Goal: Task Accomplishment & Management: Complete application form

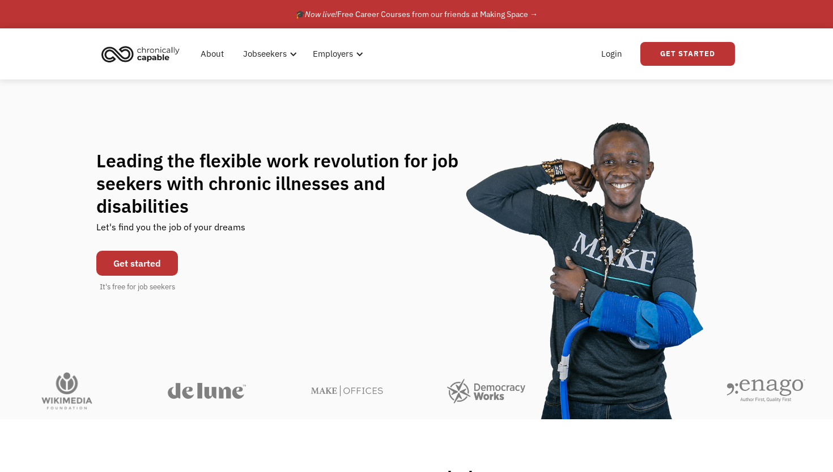
click at [124, 250] on link "Get started" at bounding box center [137, 262] width 82 height 25
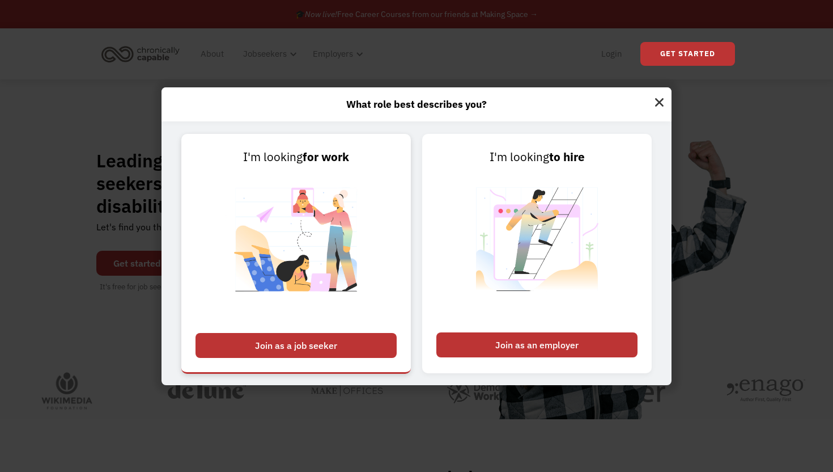
click at [277, 327] on link "I'm looking for work Join as a job seeker" at bounding box center [296, 253] width 230 height 239
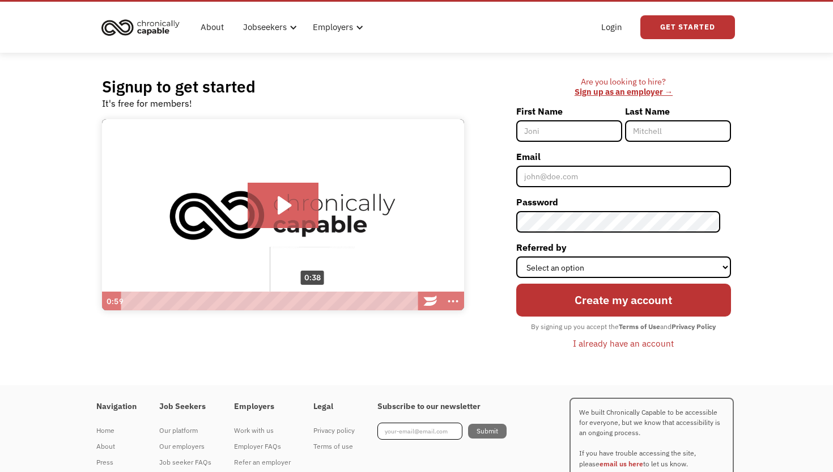
scroll to position [28, 0]
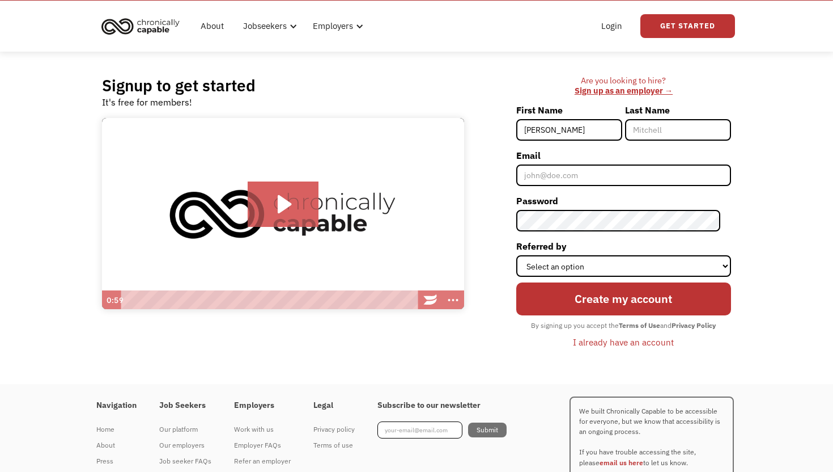
type input "[PERSON_NAME]"
type input "Pemberton"
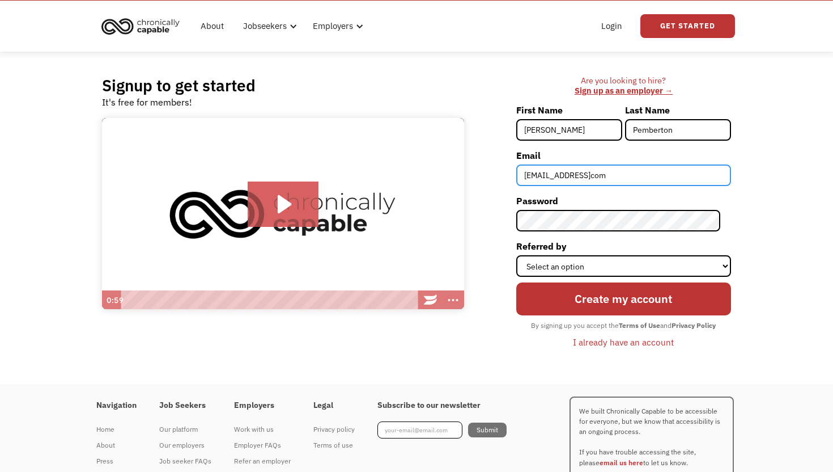
click at [656, 173] on input "marielfayy@gmailcom" at bounding box center [623, 175] width 215 height 22
type input "marielfayy@gmail.com"
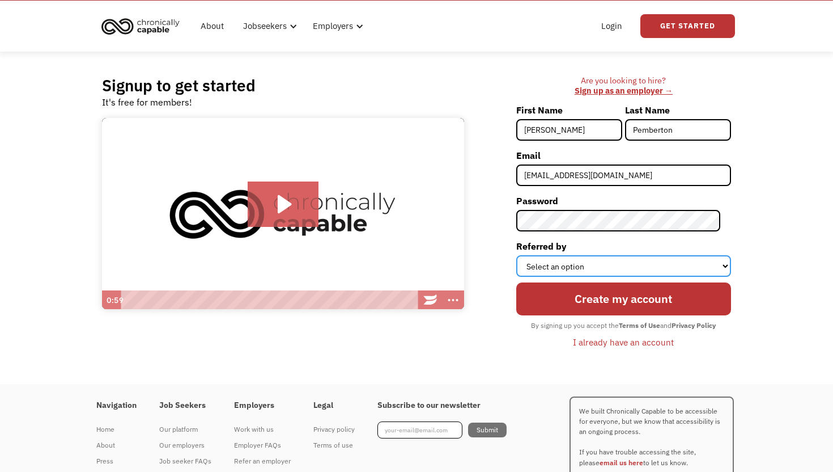
click at [642, 271] on select "Select an option Instagram Facebook Twitter Search Engine News Article Word of …" at bounding box center [623, 266] width 215 height 22
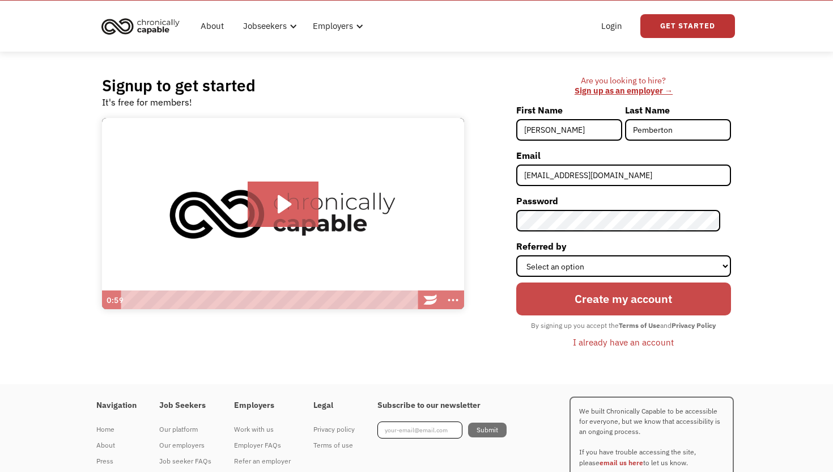
click at [641, 294] on input "Create my account" at bounding box center [623, 298] width 215 height 32
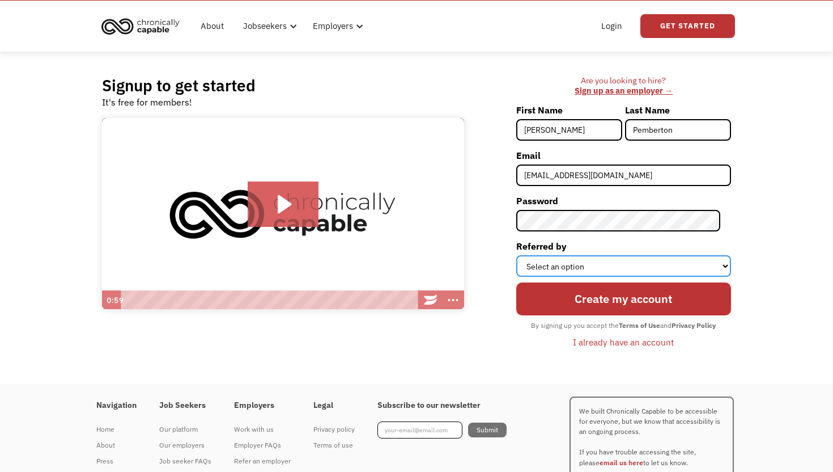
click at [640, 266] on select "Select an option Instagram Facebook Twitter Search Engine News Article Word of …" at bounding box center [623, 266] width 215 height 22
select select "Other"
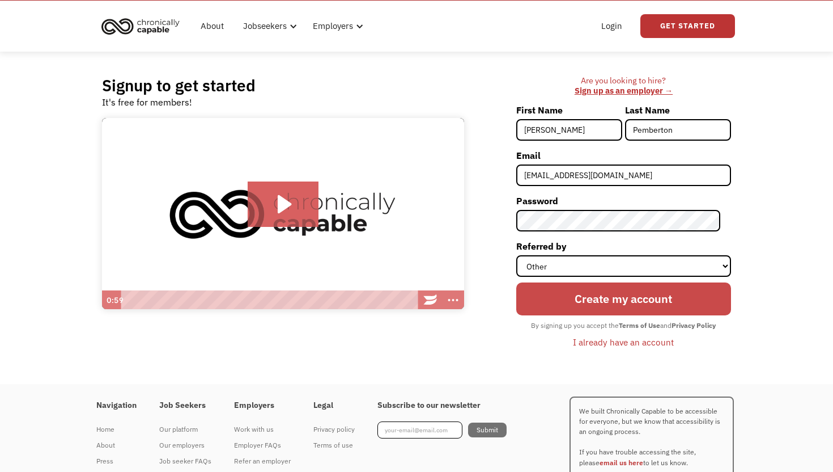
click at [618, 299] on input "Create my account" at bounding box center [623, 298] width 215 height 32
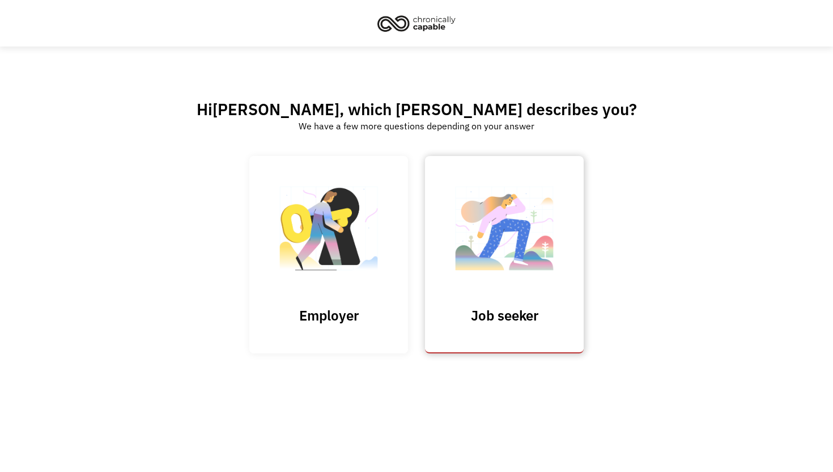
click at [498, 231] on img at bounding box center [504, 234] width 113 height 111
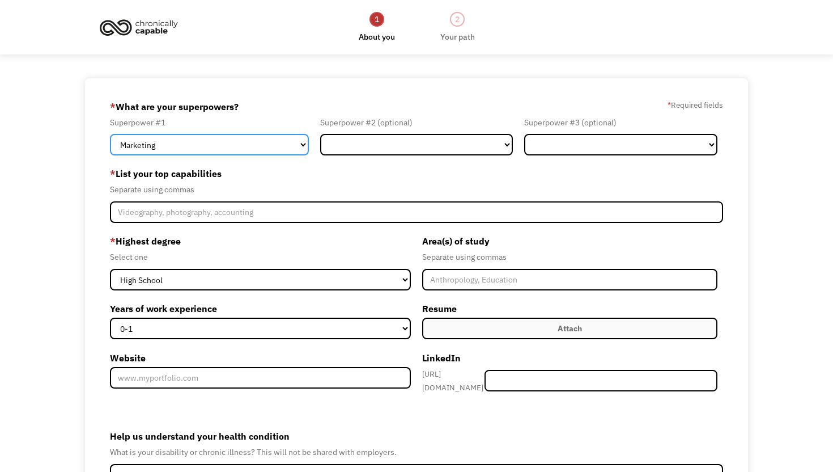
click at [278, 148] on select "Marketing Human Resources Finance Technology Operations Sales Industrial & Manu…" at bounding box center [209, 145] width 199 height 22
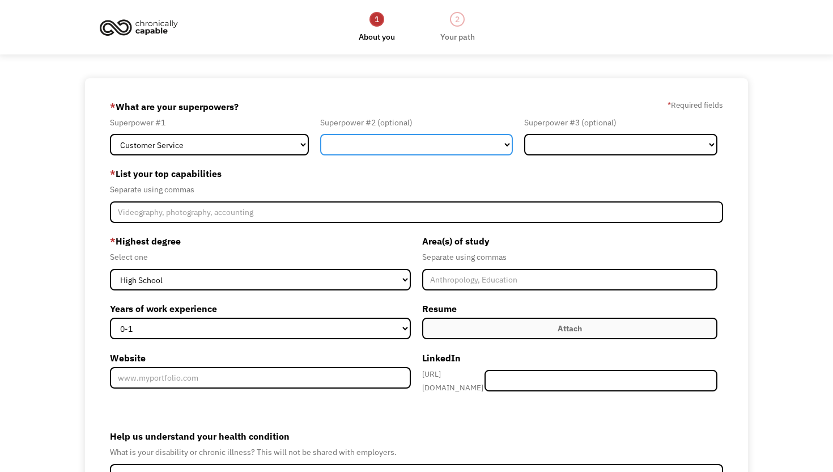
click at [353, 145] on select "Marketing Human Resources Finance Technology Operations Sales Industrial & Manu…" at bounding box center [416, 145] width 193 height 22
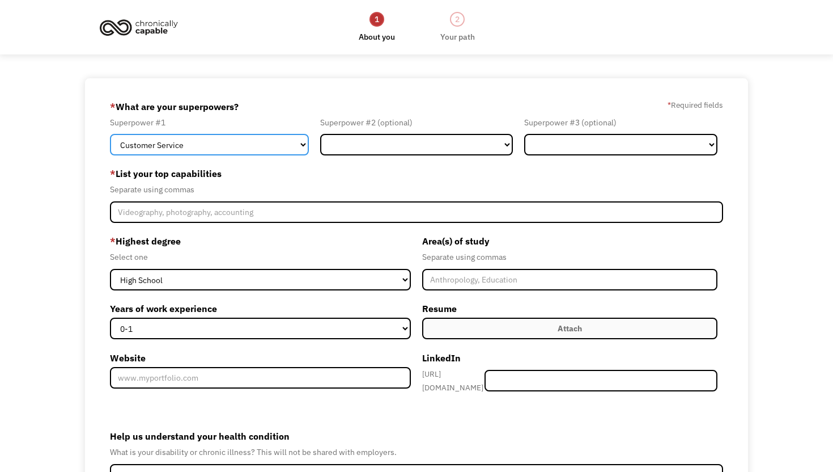
click at [272, 151] on select "Marketing Human Resources Finance Technology Operations Sales Industrial & Manu…" at bounding box center [209, 145] width 199 height 22
select select "Other"
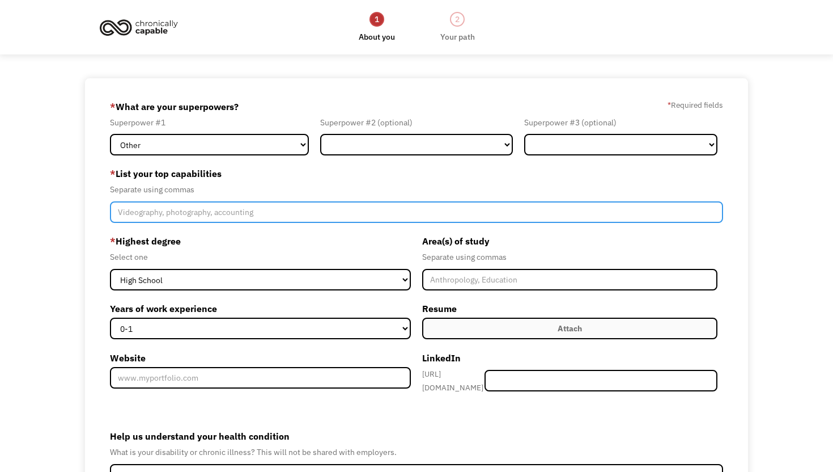
click at [209, 212] on input "Member-Create-Step1" at bounding box center [416, 212] width 613 height 22
type input "G"
type input "F"
type input "G"
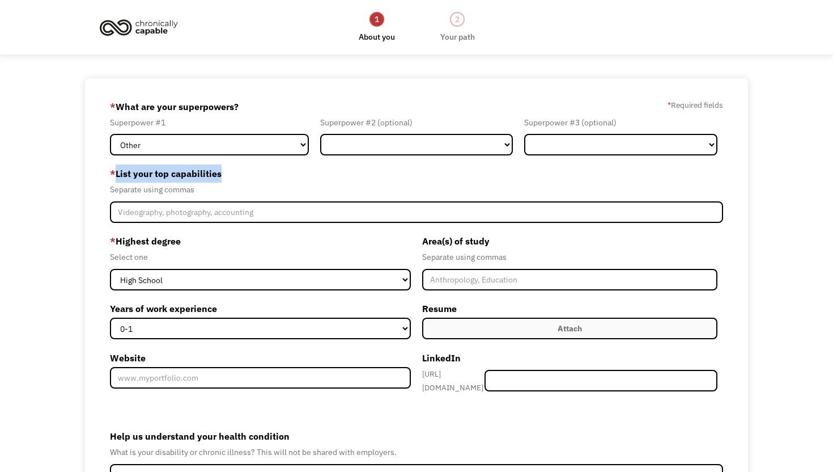
drag, startPoint x: 243, startPoint y: 170, endPoint x: 116, endPoint y: 171, distance: 126.4
click at [116, 171] on label "* List your top capabilities" at bounding box center [416, 173] width 613 height 18
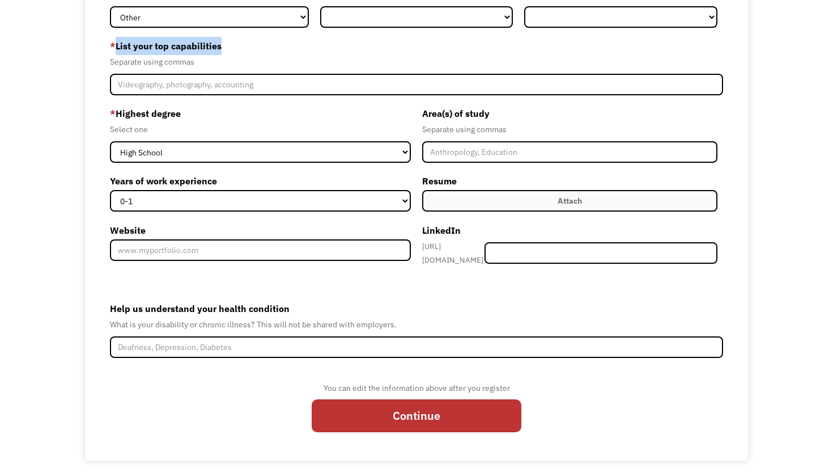
scroll to position [134, 0]
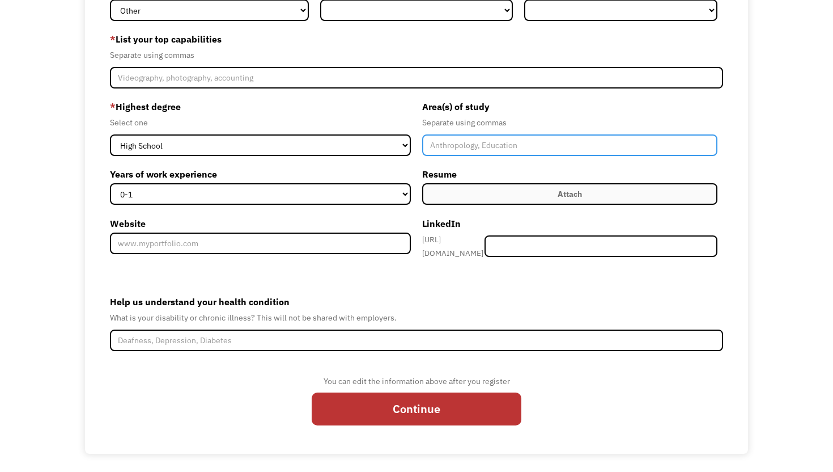
click at [507, 139] on input "Member-Create-Step1" at bounding box center [569, 145] width 295 height 22
type input "Human Development and Family Sciences, Regenerative Agriculture, Permaculture, …"
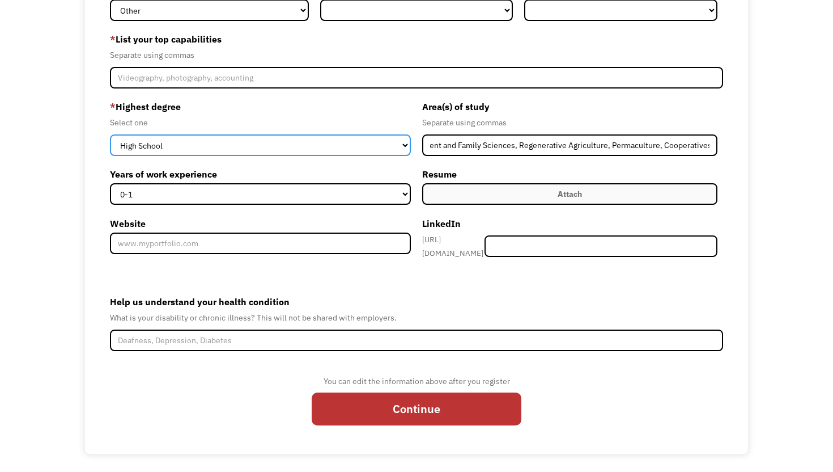
click at [213, 143] on select "High School Associates Bachelors Master's PhD" at bounding box center [260, 145] width 301 height 22
select select "bachelors"
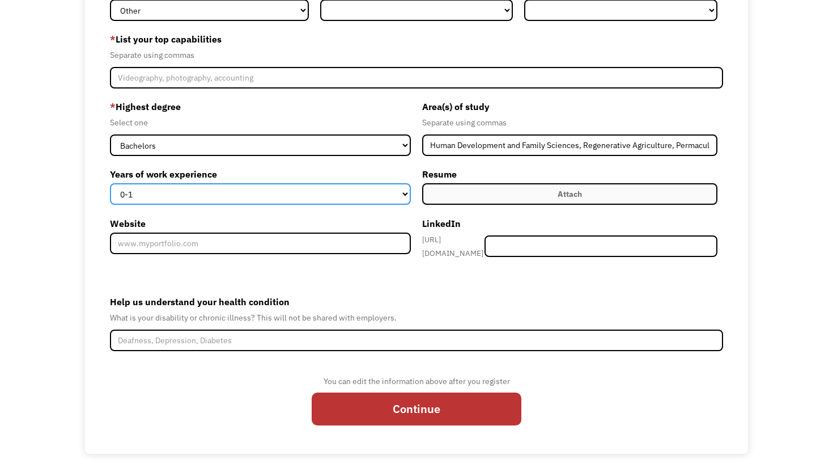
click at [180, 192] on select "0-1 2-4 5-10 11-15 15+" at bounding box center [260, 194] width 301 height 22
select select "5-10"
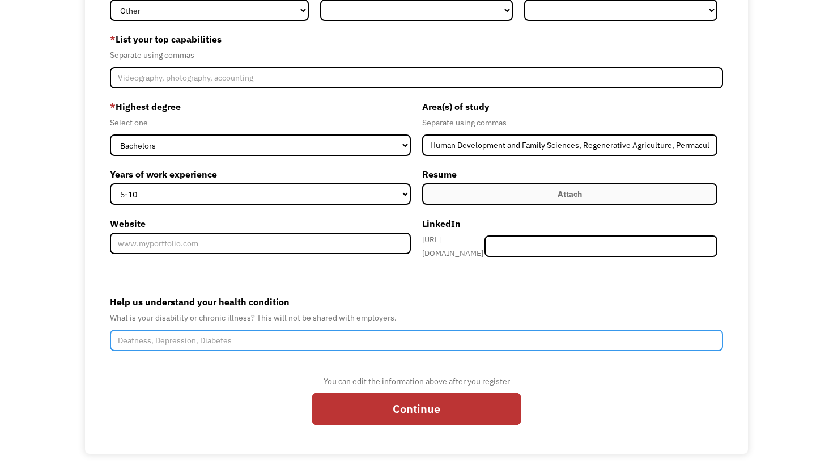
click at [208, 337] on input "Help us understand your health condition" at bounding box center [416, 340] width 613 height 22
drag, startPoint x: 164, startPoint y: 334, endPoint x: 59, endPoint y: 326, distance: 105.1
click at [60, 326] on div "68ad23cf695a44a68b5e71fb marielfayy@gmail.com Fay Pemberton Other * What are yo…" at bounding box center [416, 199] width 833 height 510
click at [218, 342] on input "Chronic Fatigue" at bounding box center [416, 340] width 613 height 22
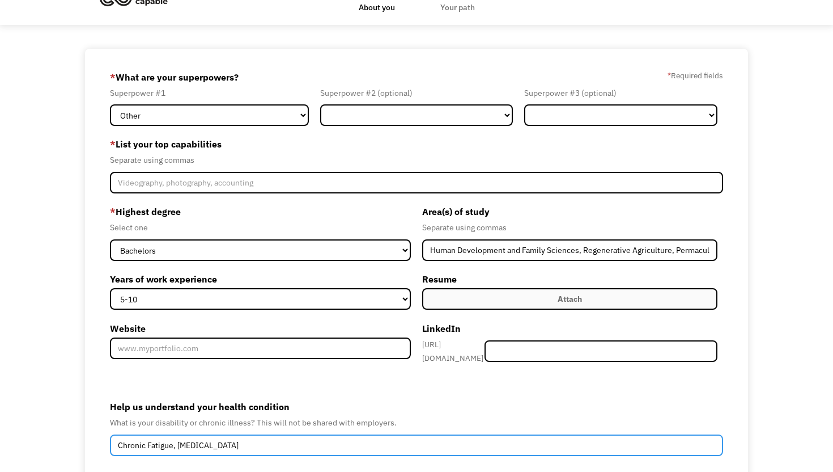
scroll to position [23, 0]
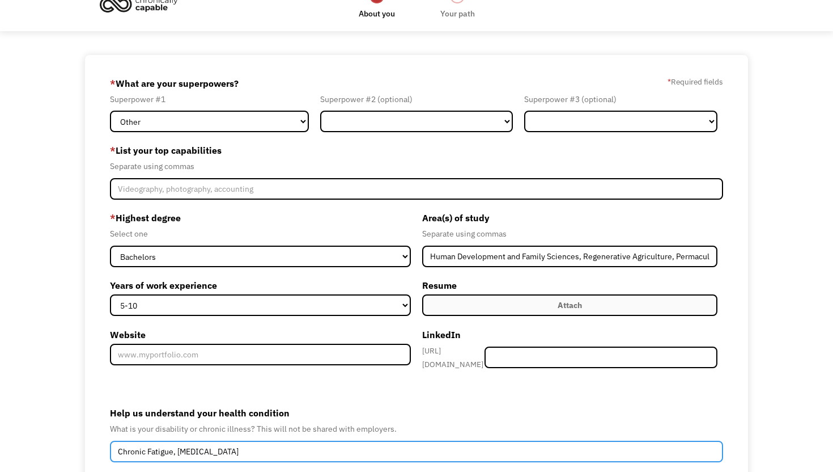
type input "Chronic Fatigue, ADHD"
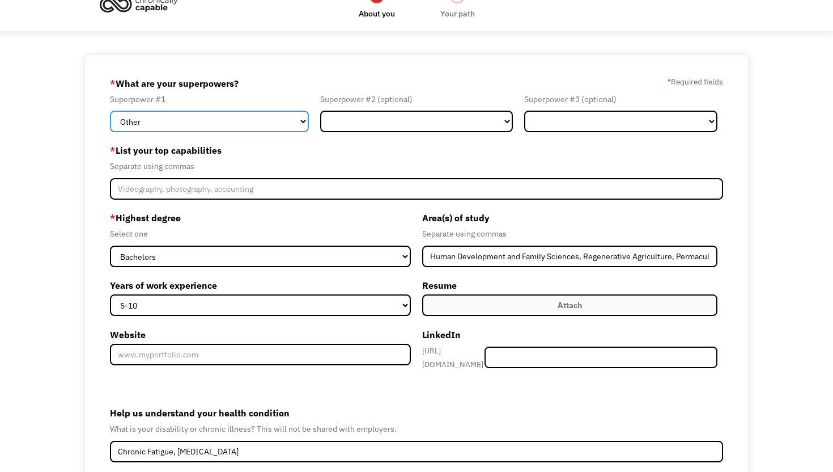
click at [295, 126] on select "Marketing Human Resources Finance Technology Operations Sales Industrial & Manu…" at bounding box center [209, 122] width 199 height 22
click at [278, 114] on select "Marketing Human Resources Finance Technology Operations Sales Industrial & Manu…" at bounding box center [209, 122] width 199 height 22
select select "Operations"
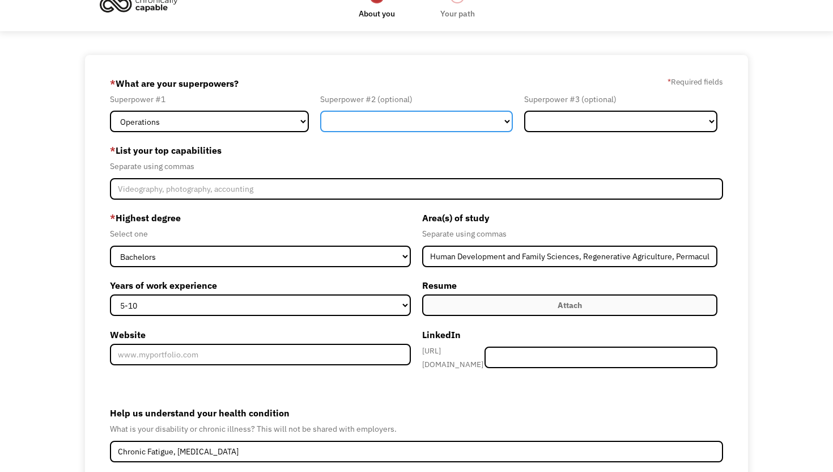
click at [364, 123] on select "Marketing Human Resources Finance Technology Operations Sales Industrial & Manu…" at bounding box center [416, 122] width 193 height 22
select select "Other"
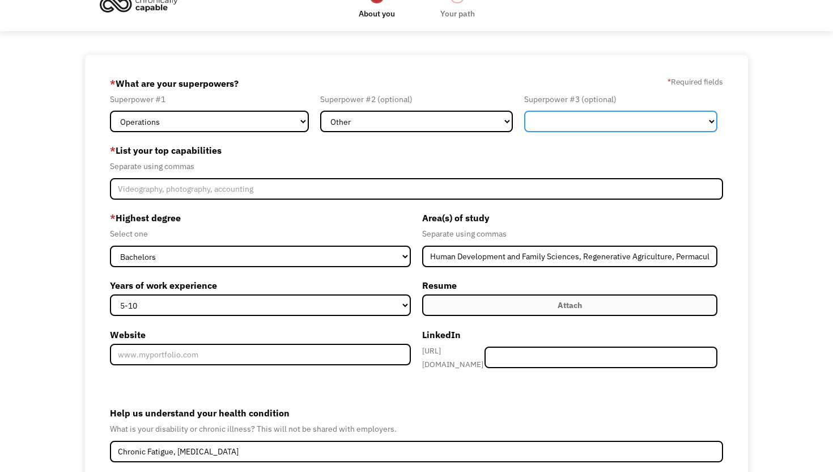
click at [550, 123] on select "Marketing Human Resources Finance Technology Operations Sales Industrial & Manu…" at bounding box center [620, 122] width 193 height 22
select select "Operations"
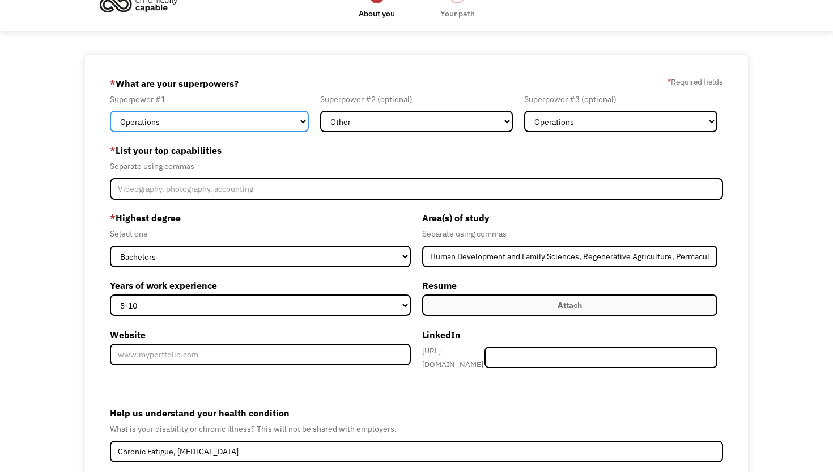
click at [285, 124] on select "Marketing Human Resources Finance Technology Operations Sales Industrial & Manu…" at bounding box center [209, 122] width 199 height 22
select select "Science & Education"
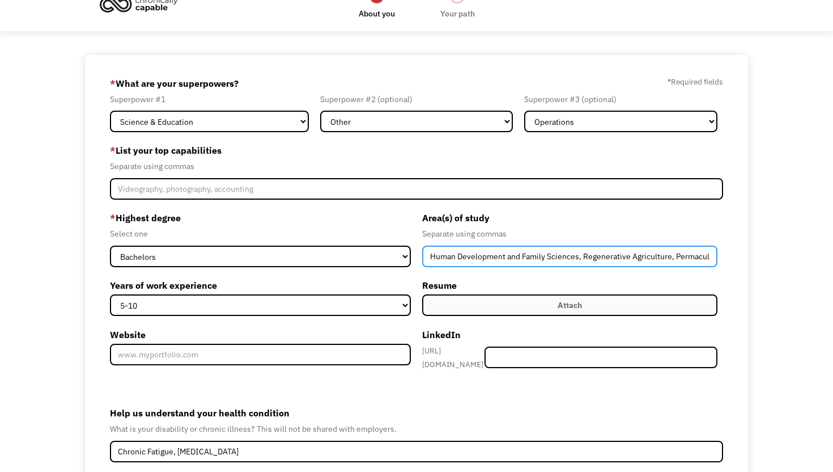
drag, startPoint x: 582, startPoint y: 258, endPoint x: 381, endPoint y: 261, distance: 200.6
click at [381, 261] on div "* Highest degree Select one High School Associates Bachelors Master's PhD Years…" at bounding box center [416, 294] width 613 height 171
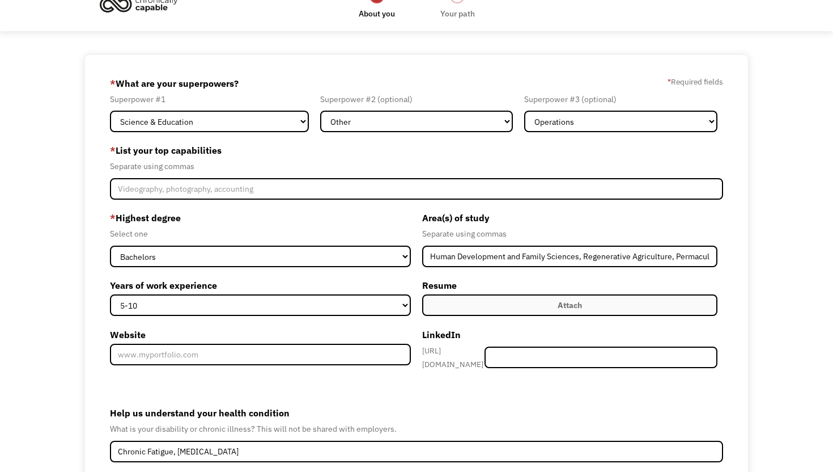
drag, startPoint x: 580, startPoint y: 259, endPoint x: 400, endPoint y: 245, distance: 181.3
click at [400, 245] on div "* Highest degree Select one High School Associates Bachelors Master's PhD Years…" at bounding box center [416, 294] width 613 height 171
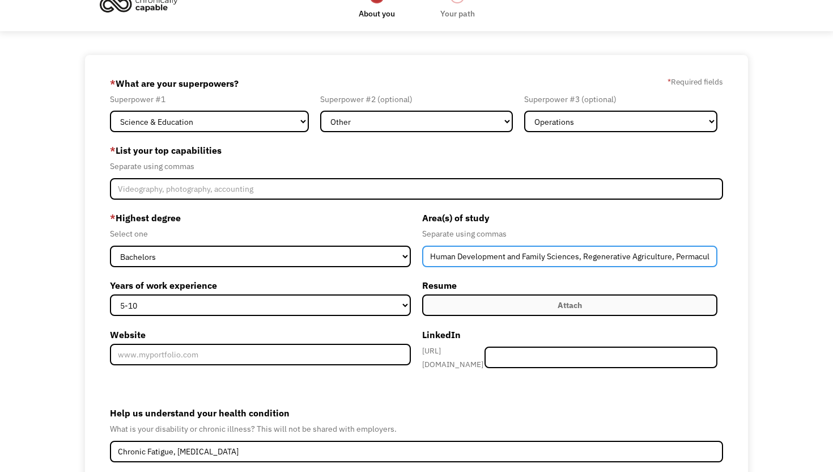
click at [451, 250] on input "Human Development and Family Sciences, Regenerative Agriculture, Permaculture, …" at bounding box center [569, 256] width 295 height 22
drag, startPoint x: 580, startPoint y: 258, endPoint x: 422, endPoint y: 257, distance: 157.6
click at [422, 257] on input "Human Development and Family Sciences, Regenerative Agriculture, Permaculture, …" at bounding box center [569, 256] width 295 height 22
click at [524, 261] on input "Regenerative Agriculture, Permaculture, Cooperatives" at bounding box center [569, 256] width 295 height 22
click at [522, 254] on input "Regenerative Agriculture, Permaculture, Cooperatives" at bounding box center [569, 256] width 295 height 22
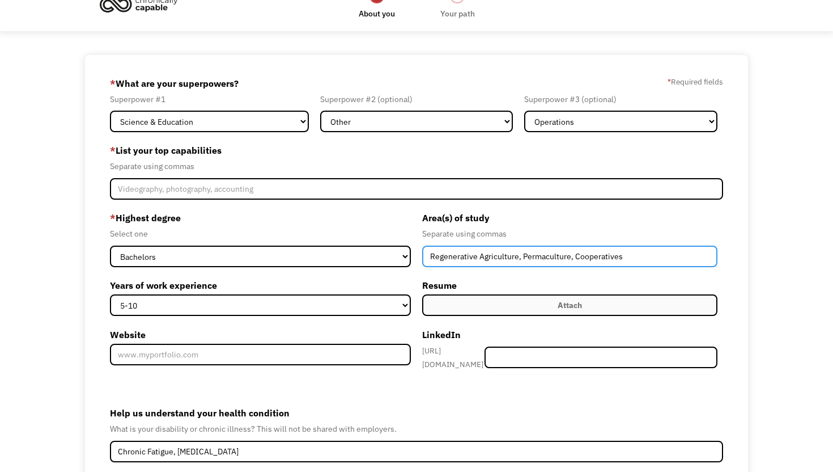
click at [574, 254] on input "Regenerative Agriculture, Permaculture, Cooperatives" at bounding box center [569, 256] width 295 height 22
paste input "Human Development and Family Sciences"
type input "Regenerative Agriculture, Permaculture, Herbalism, Human Development and Family…"
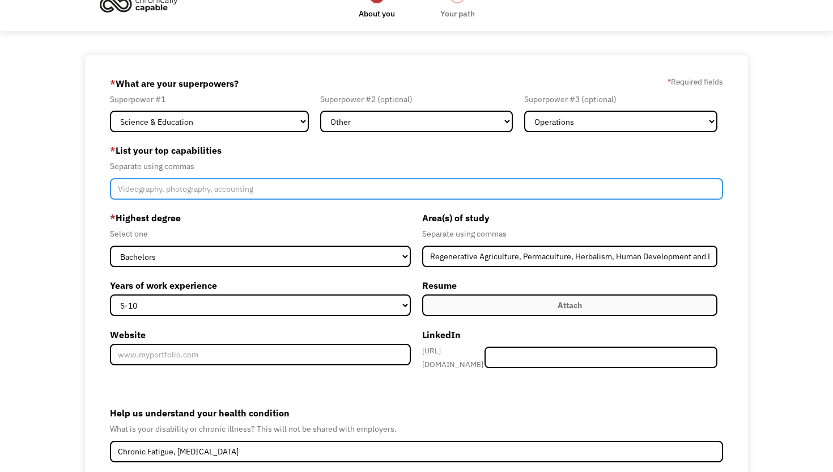
click at [292, 180] on input "Member-Create-Step1" at bounding box center [416, 189] width 613 height 22
paste input "Strategic & Systems Thinking"
drag, startPoint x: 292, startPoint y: 180, endPoint x: 80, endPoint y: 177, distance: 212.6
click at [80, 177] on div "68ad23cf695a44a68b5e71fb marielfayy@gmail.com Fay Pemberton Other * What are yo…" at bounding box center [416, 310] width 833 height 510
drag, startPoint x: 235, startPoint y: 184, endPoint x: 80, endPoint y: 173, distance: 155.7
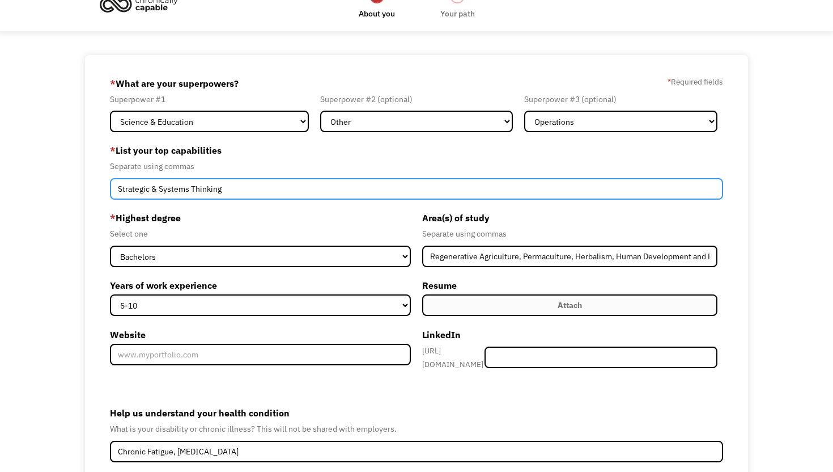
click at [80, 173] on div "68ad23cf695a44a68b5e71fb marielfayy@gmail.com Fay Pemberton Other * What are yo…" at bounding box center [416, 310] width 833 height 510
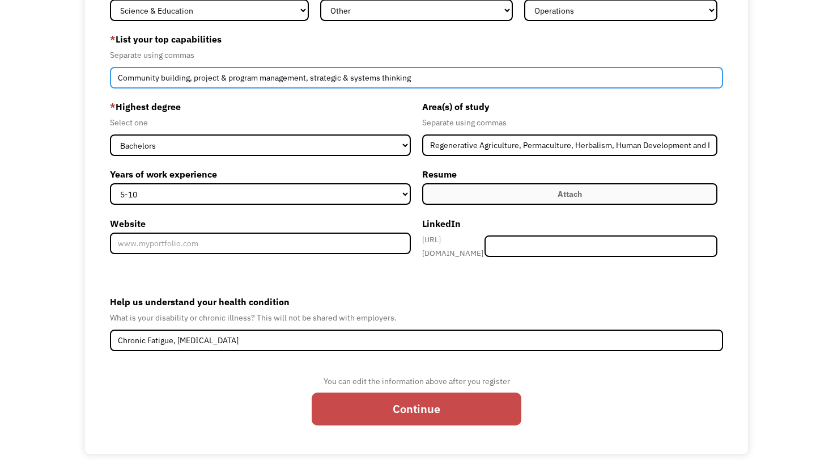
type input "Community building, project & program management, strategic & systems thinking"
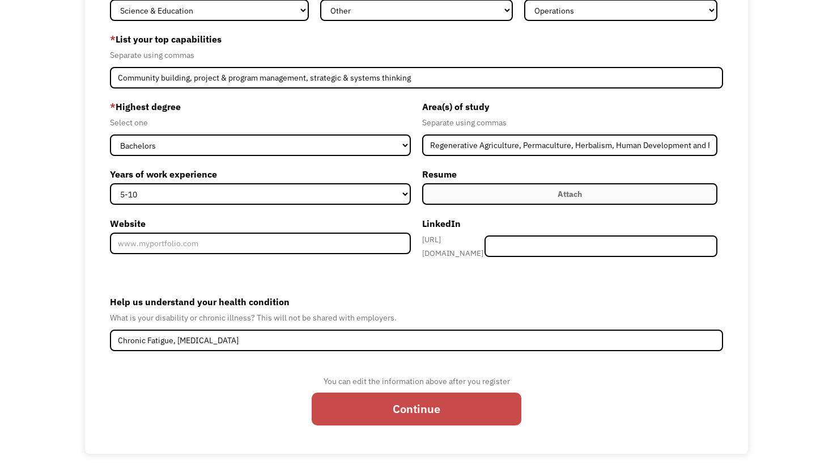
click at [388, 404] on input "Continue" at bounding box center [417, 408] width 210 height 32
type input "Please wait..."
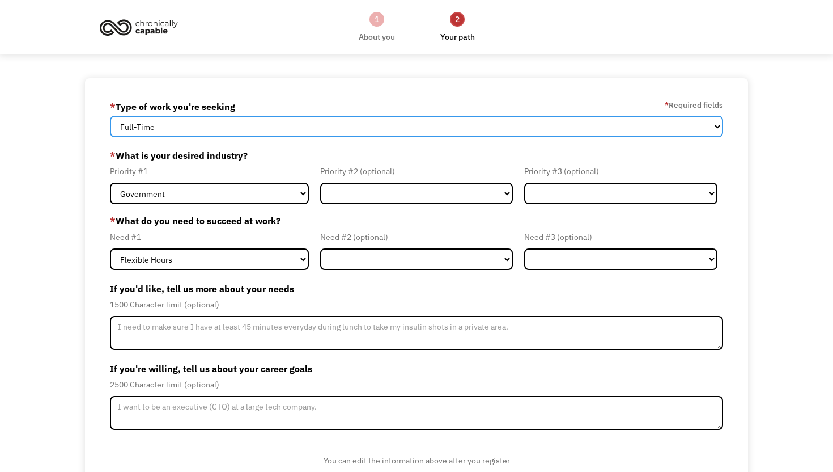
click at [312, 124] on select "Full-Time Part-Time Both Full-Time and Part-Time" at bounding box center [416, 127] width 613 height 22
select select "Both Full-Time and Part-Time"
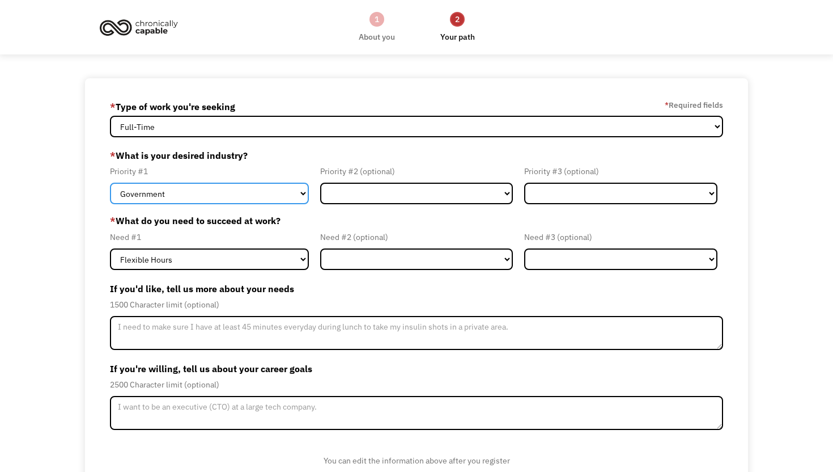
click at [275, 196] on select "Government Finance & Insurance Health & Social Care Tech & Engineering Creative…" at bounding box center [209, 193] width 199 height 22
select select "Other"
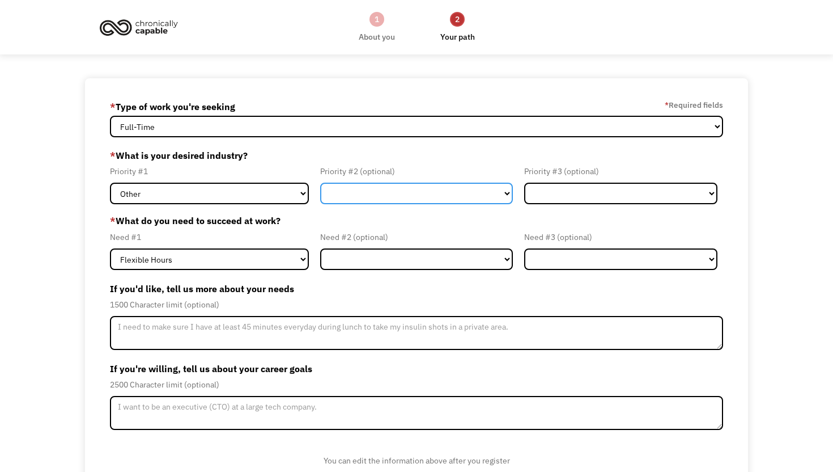
click at [345, 190] on select "Government Finance & Insurance Health & Social Care Tech & Engineering Creative…" at bounding box center [416, 193] width 193 height 22
click at [414, 180] on div "Priority #2 (optional) Government Finance & Insurance Health & Social Care Tech…" at bounding box center [417, 184] width 205 height 40
click at [407, 194] on select "Government Finance & Insurance Health & Social Care Tech & Engineering Creative…" at bounding box center [416, 193] width 193 height 22
click at [402, 196] on select "Government Finance & Insurance Health & Social Care Tech & Engineering Creative…" at bounding box center [416, 193] width 193 height 22
select select "Education"
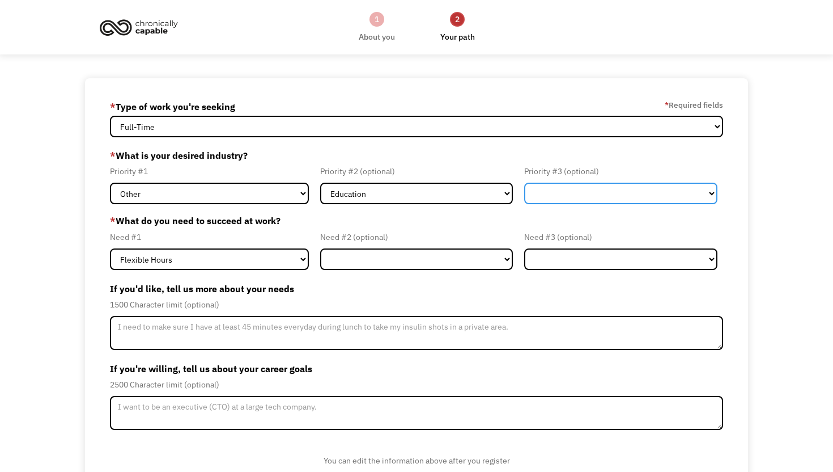
click at [555, 184] on select "Government Finance & Insurance Health & Social Care Tech & Engineering Creative…" at bounding box center [620, 193] width 193 height 22
select select "Government"
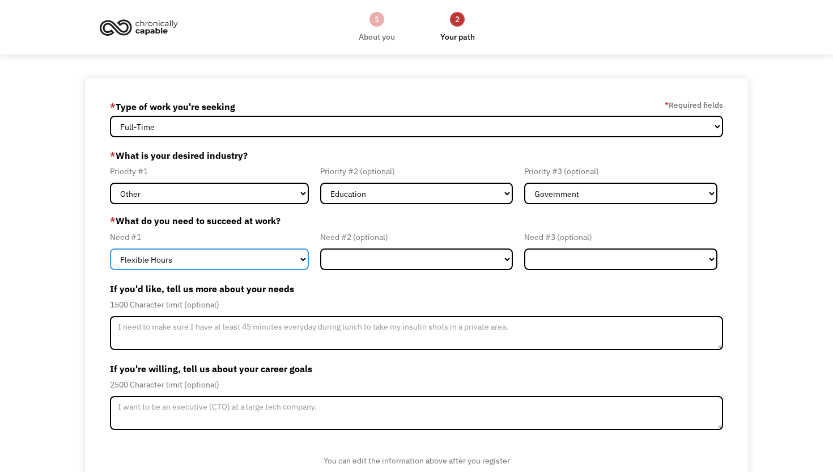
click at [218, 251] on select "Flexible Hours Remote Work Service Animal On-site Accommodations Visual Support…" at bounding box center [209, 259] width 199 height 22
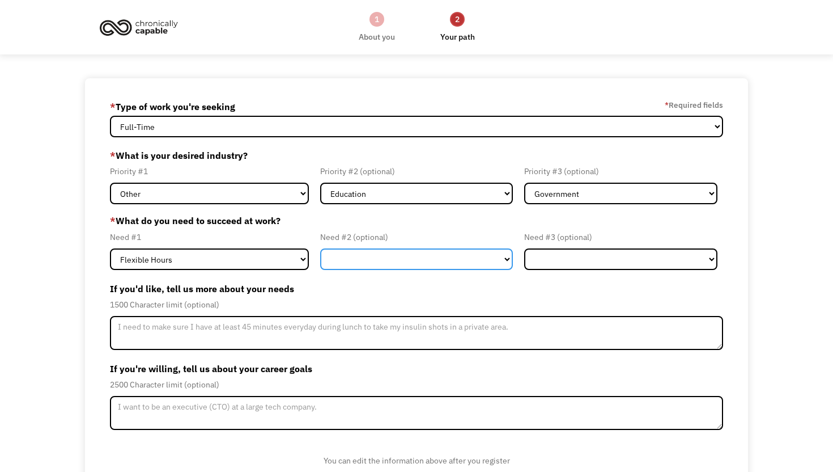
click at [362, 255] on select "Flexible Hours Remote Work Service Animal On-site Accommodations Visual Support…" at bounding box center [416, 259] width 193 height 22
select select "Remote Work"
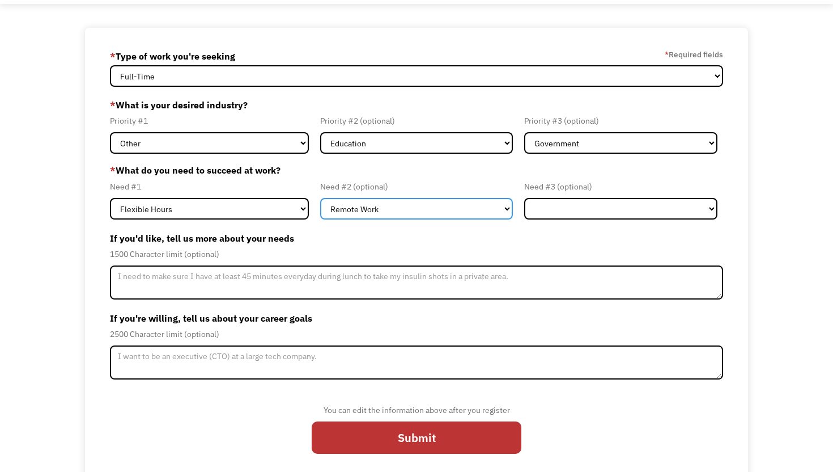
scroll to position [61, 0]
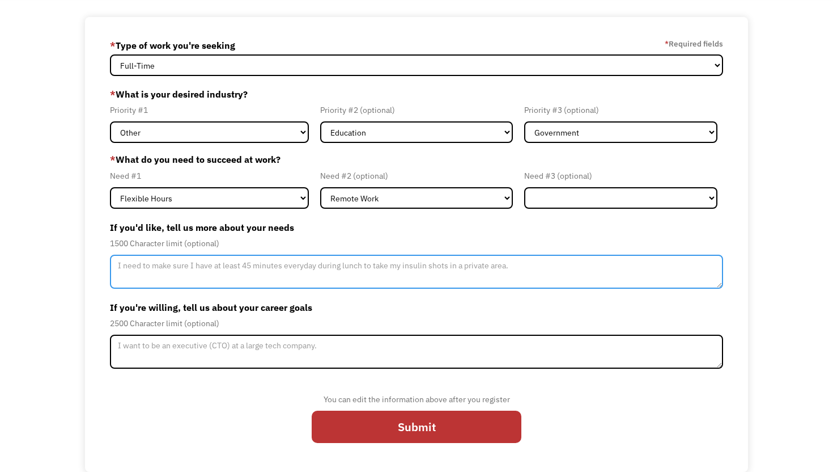
click at [319, 275] on textarea "Member-Update-Form-Step2" at bounding box center [416, 271] width 613 height 34
type textarea "I"
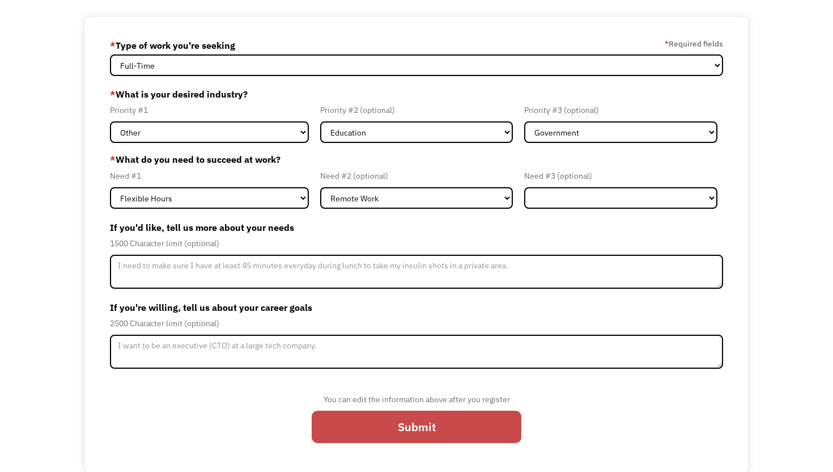
click at [435, 435] on input "Submit" at bounding box center [417, 426] width 210 height 32
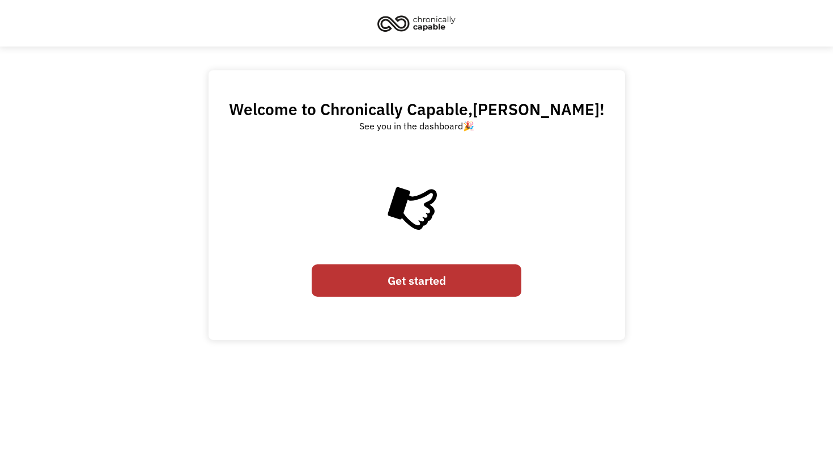
click at [426, 280] on link "Get started" at bounding box center [417, 280] width 210 height 32
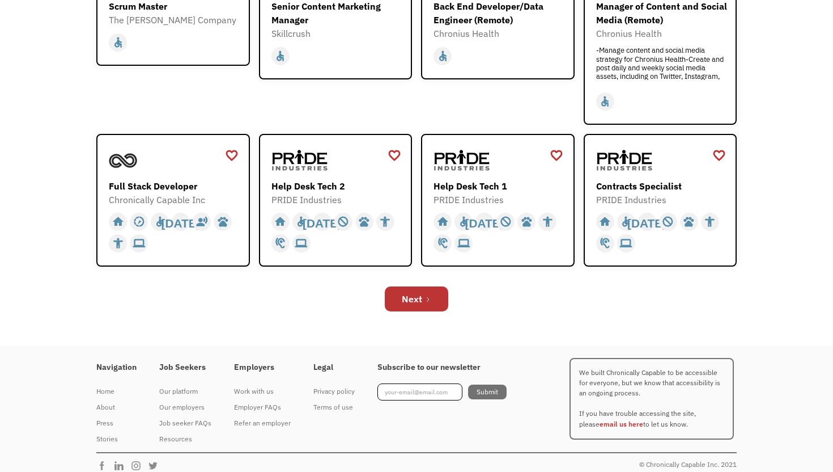
scroll to position [375, 0]
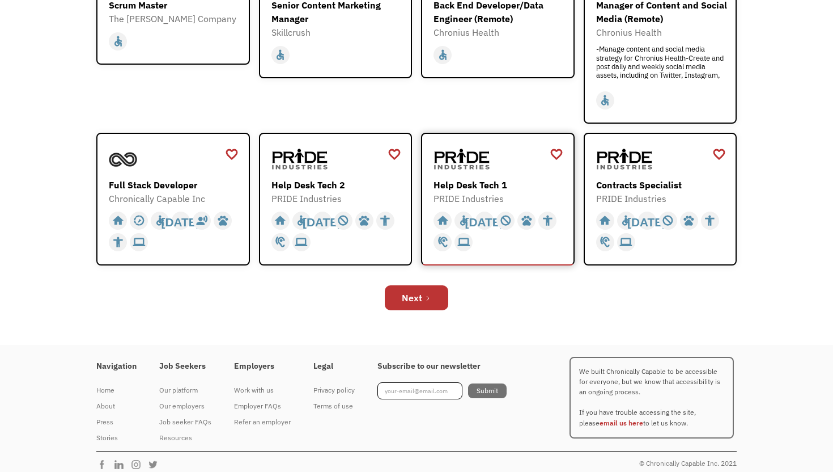
click at [483, 187] on div "Help Desk Tech 1" at bounding box center [499, 185] width 131 height 14
click at [655, 181] on div "Contracts Specialist" at bounding box center [661, 185] width 131 height 14
click at [435, 302] on link "Next" at bounding box center [416, 297] width 63 height 25
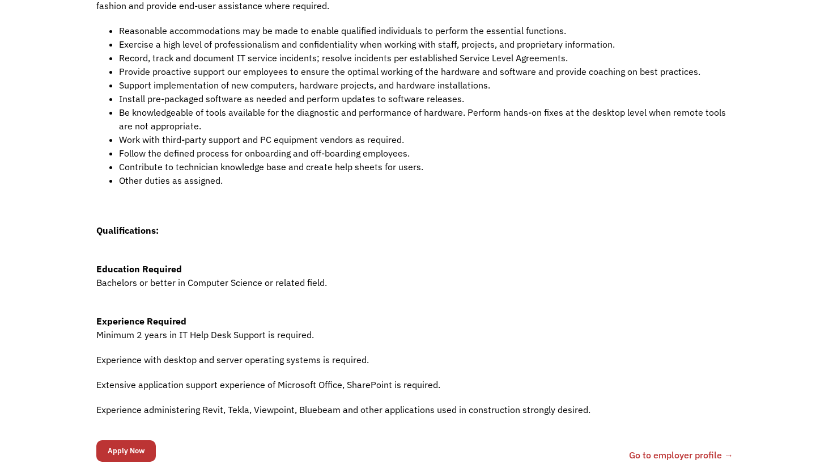
scroll to position [362, 0]
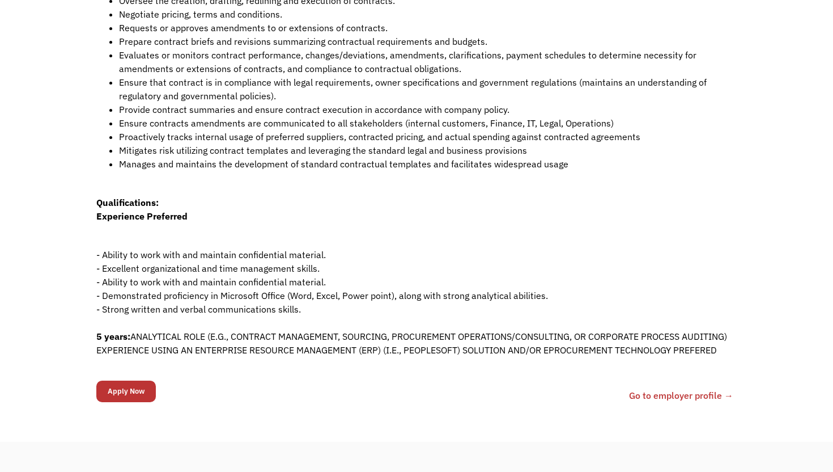
scroll to position [342, 0]
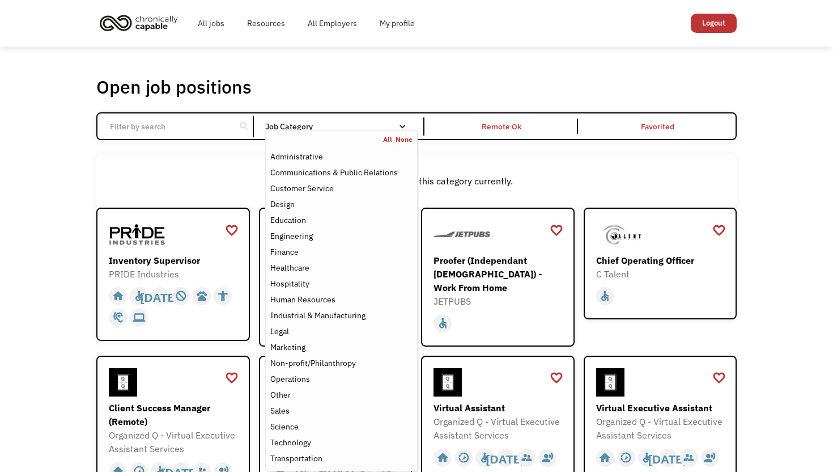
click at [350, 129] on div "Job Category" at bounding box center [341, 126] width 152 height 8
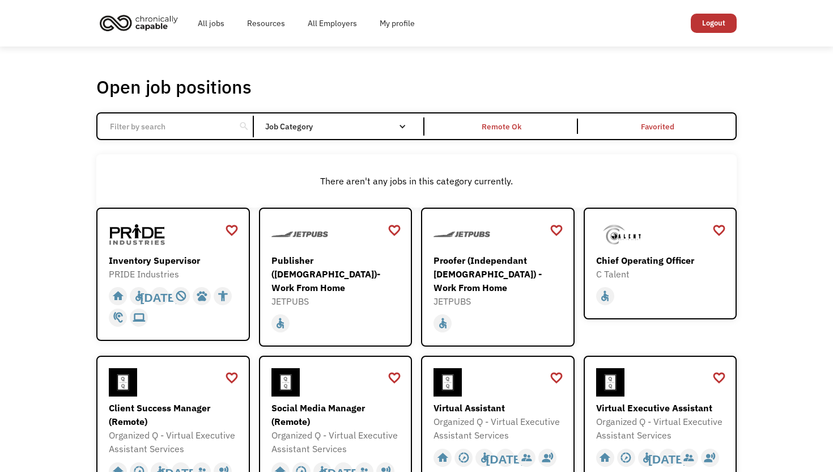
click at [350, 129] on div "Job Category" at bounding box center [341, 126] width 152 height 8
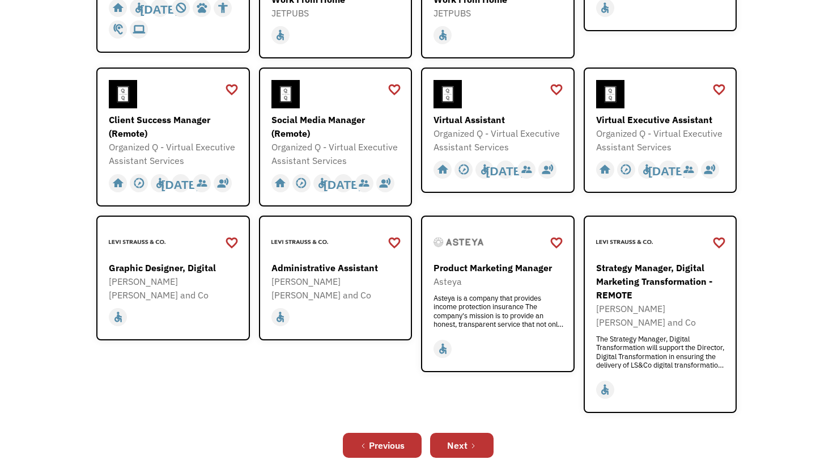
scroll to position [288, 0]
click at [337, 266] on div "Administrative Assistant" at bounding box center [336, 267] width 131 height 14
click at [464, 438] on div "Next" at bounding box center [457, 445] width 20 height 14
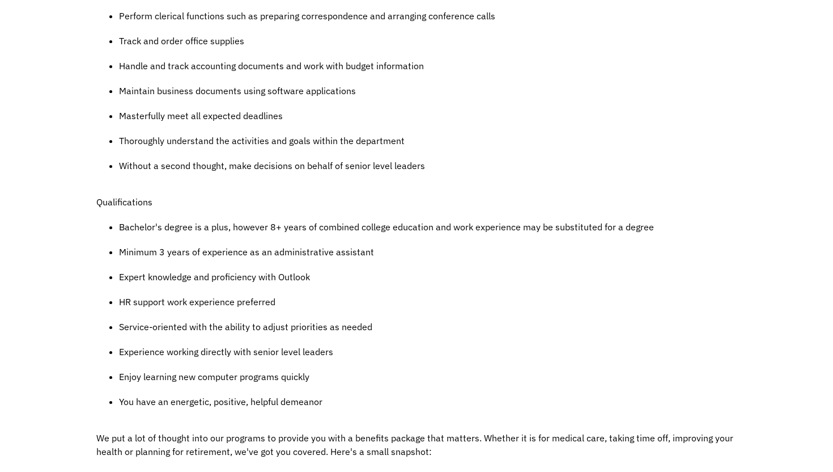
scroll to position [623, 0]
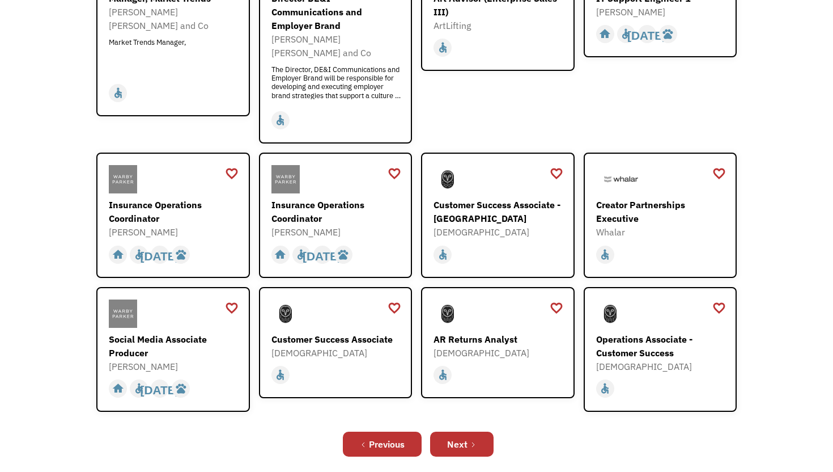
scroll to position [267, 0]
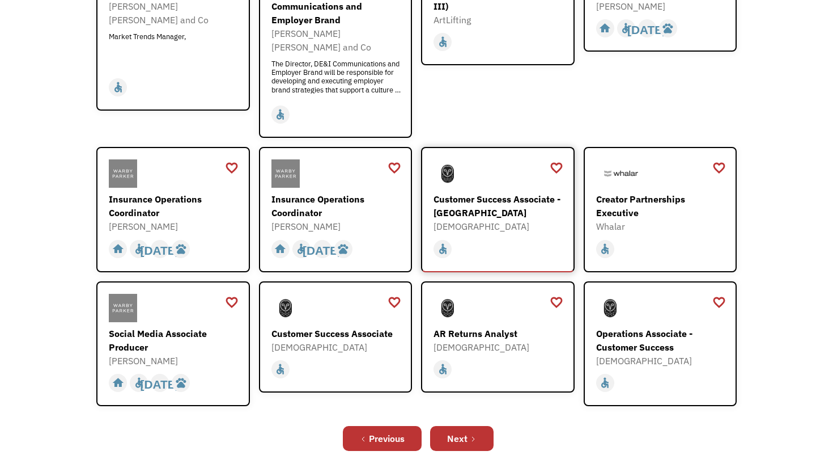
click at [519, 192] on div "Customer Success Associate - [GEOGRAPHIC_DATA]" at bounding box center [499, 205] width 131 height 27
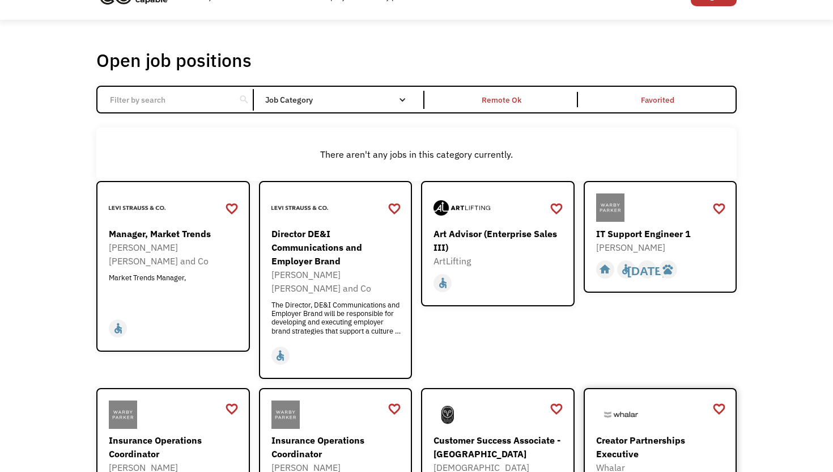
scroll to position [0, 0]
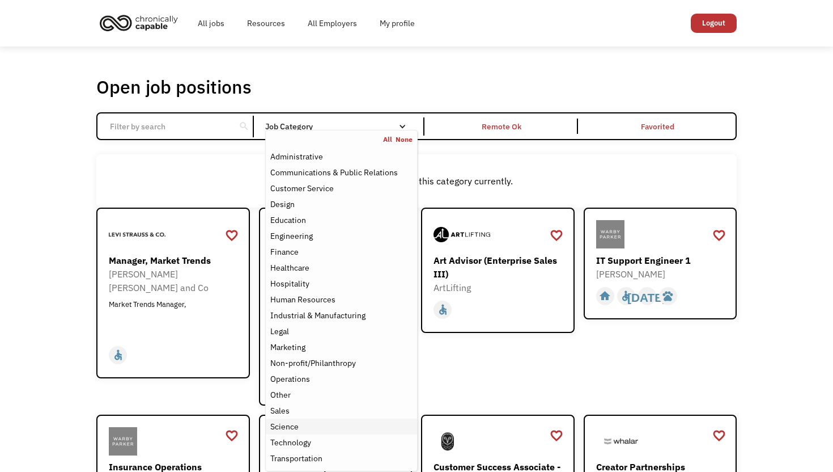
click at [292, 423] on div "Science" at bounding box center [284, 426] width 28 height 14
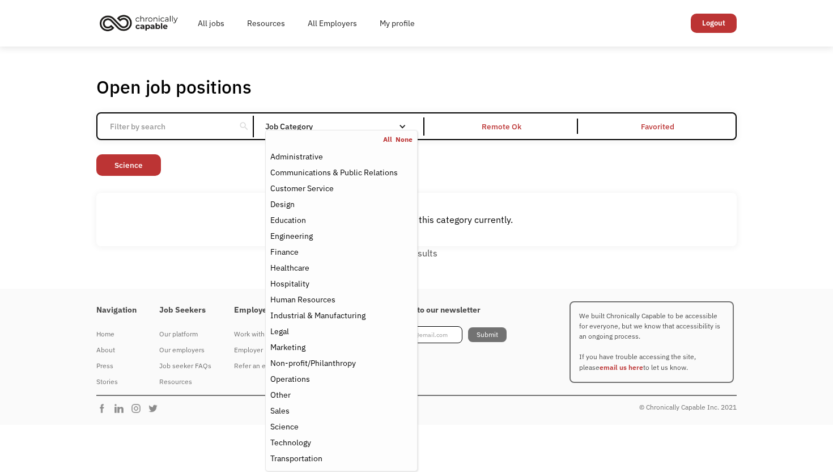
click at [47, 204] on div "Open job positions You have X liked items Search search Filter by category Admi…" at bounding box center [416, 167] width 833 height 242
click at [314, 128] on div "Job Category" at bounding box center [341, 126] width 152 height 8
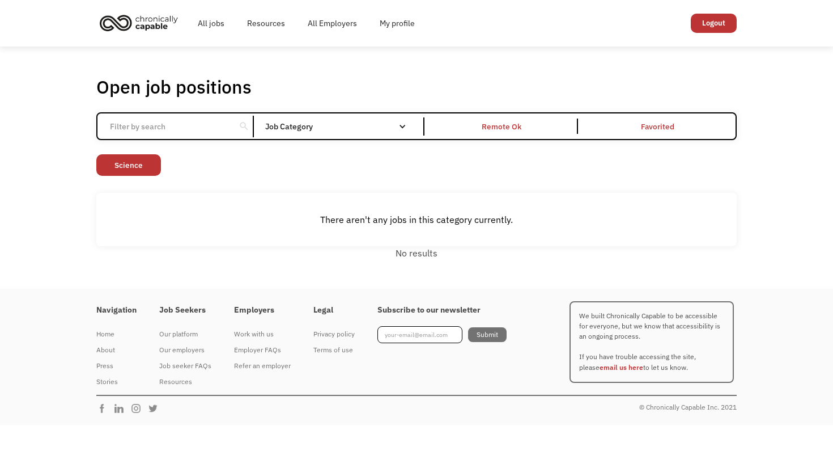
click at [314, 128] on div "Job Category" at bounding box center [341, 126] width 152 height 8
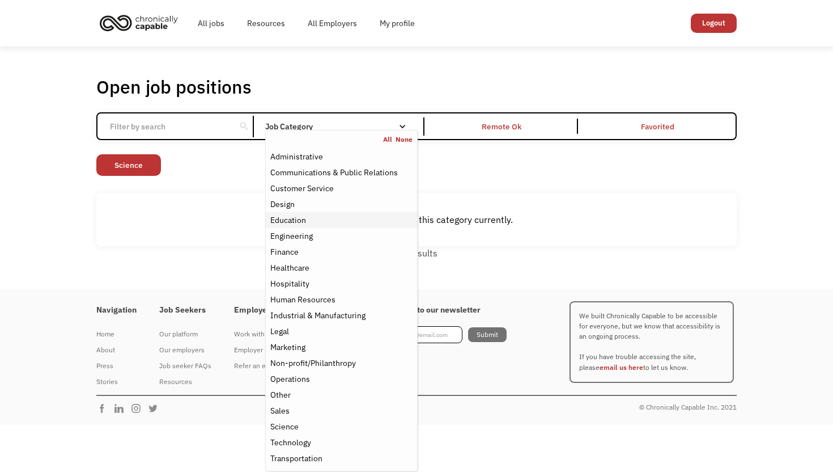
click at [300, 214] on div "Education" at bounding box center [288, 220] width 36 height 14
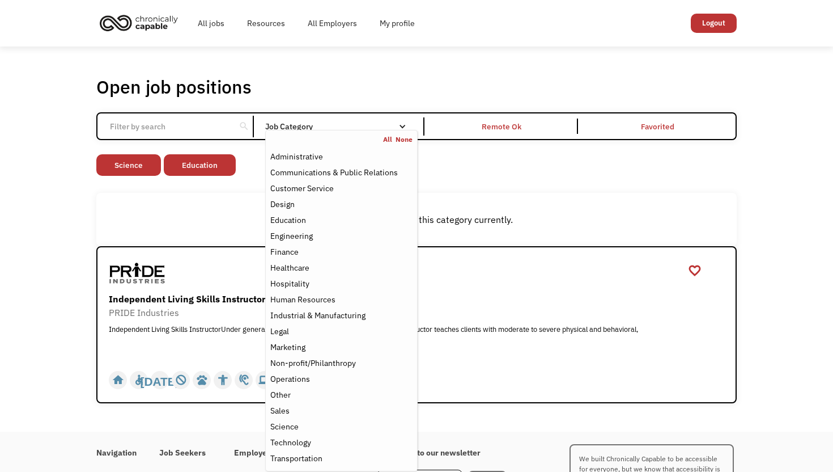
click at [58, 261] on div "Open job positions You have X liked items Search search Filter by category Admi…" at bounding box center [416, 238] width 833 height 385
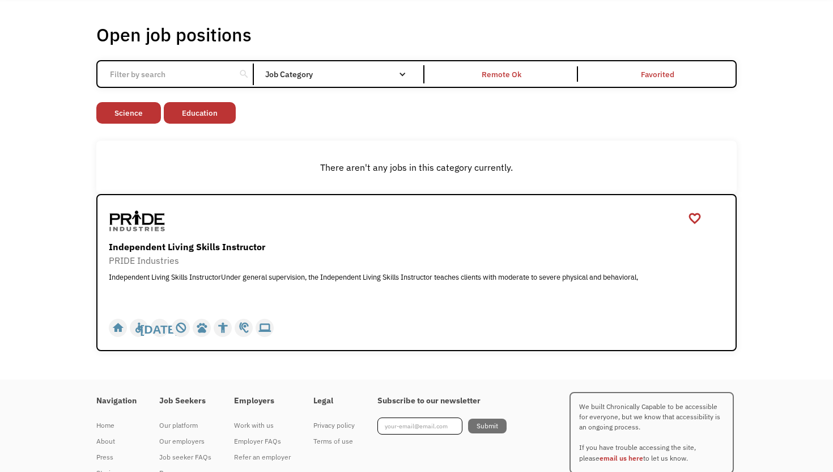
scroll to position [95, 0]
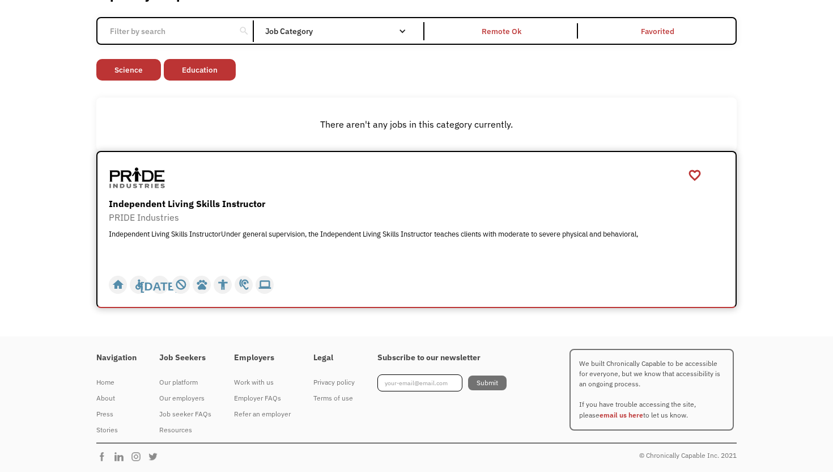
click at [237, 203] on div "Independent Living Skills Instructor" at bounding box center [418, 204] width 618 height 14
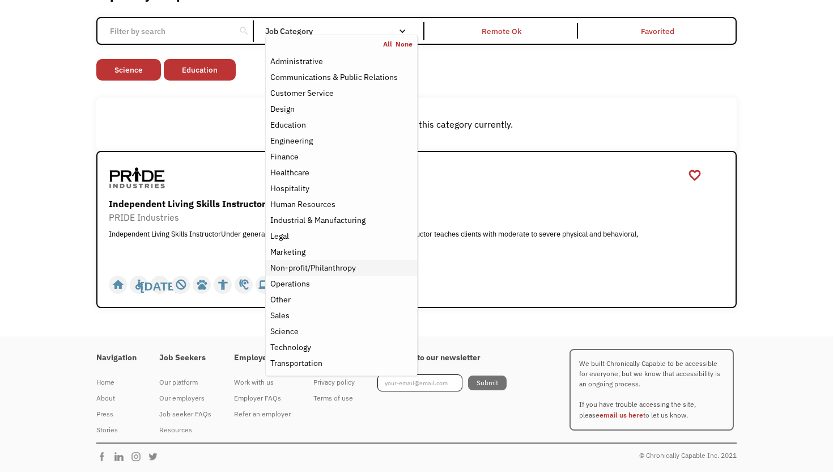
click at [316, 265] on div "Non-profit/Philanthropy" at bounding box center [313, 268] width 86 height 14
click at [305, 218] on div "Industrial & Manufacturing" at bounding box center [317, 220] width 95 height 14
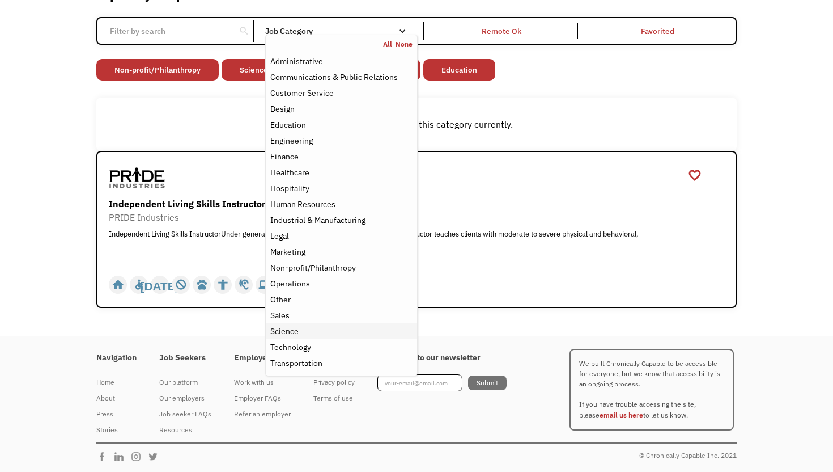
click at [299, 335] on div "Science" at bounding box center [341, 331] width 142 height 14
click at [300, 344] on div "Technology" at bounding box center [290, 347] width 41 height 14
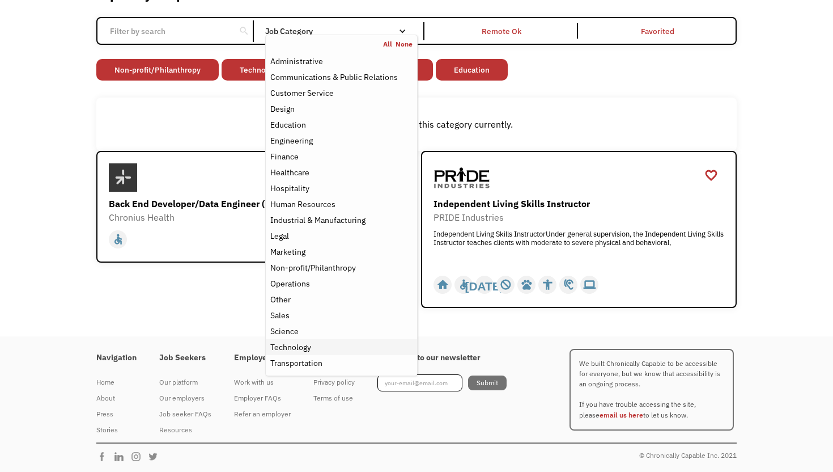
click at [300, 344] on div "Technology" at bounding box center [290, 347] width 41 height 14
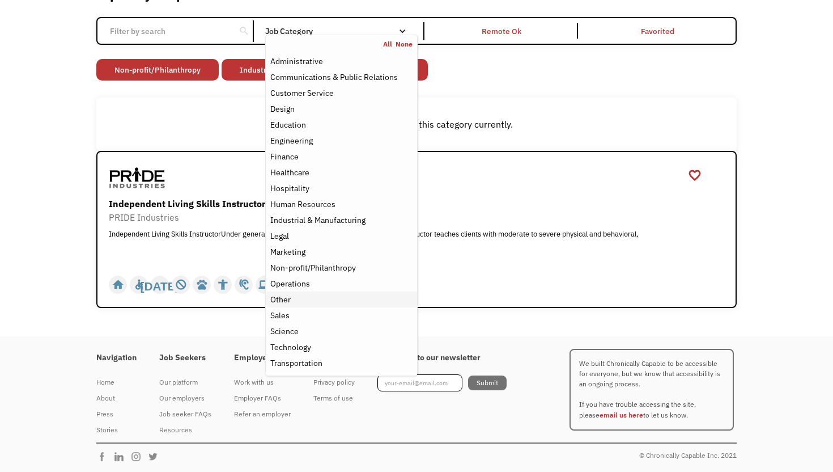
click at [303, 301] on div "Other" at bounding box center [341, 299] width 142 height 14
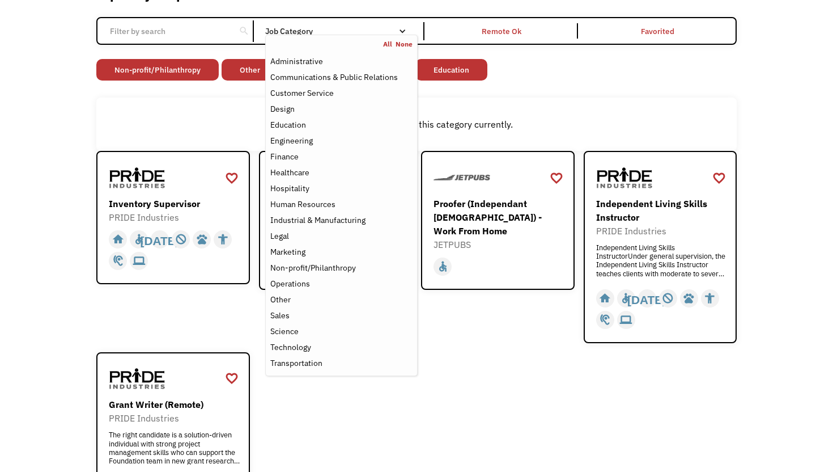
click at [10, 206] on div "Open job positions You have X liked items Search search Filter by category Admi…" at bounding box center [416, 255] width 833 height 608
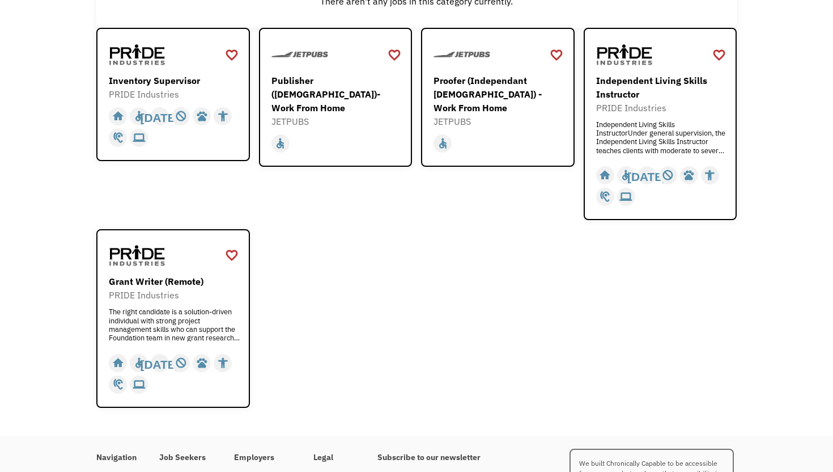
scroll to position [220, 0]
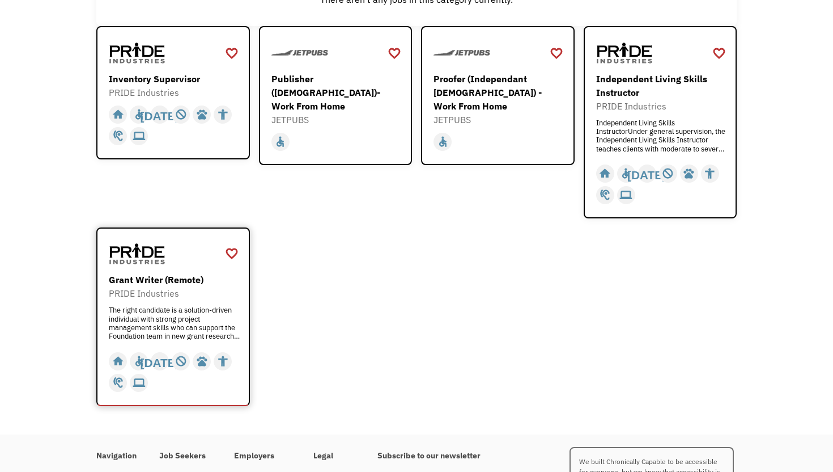
click at [156, 312] on div "The right candidate is a solution-driven individual with strong project managem…" at bounding box center [174, 322] width 131 height 34
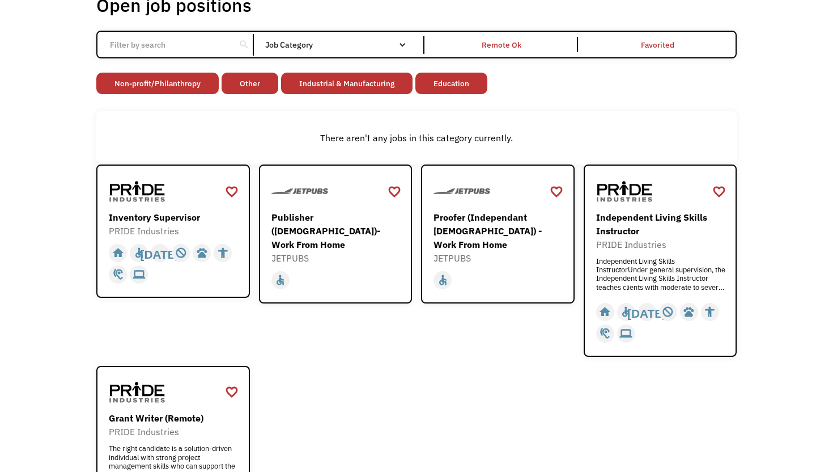
scroll to position [79, 0]
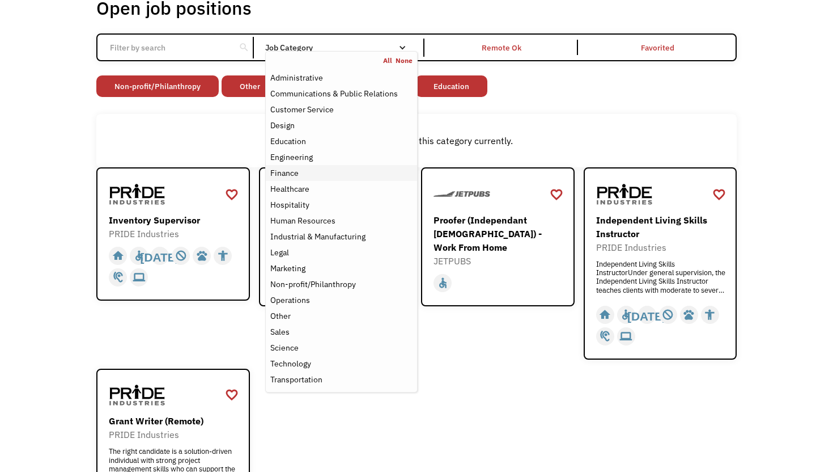
click at [289, 176] on div "Finance" at bounding box center [284, 173] width 28 height 14
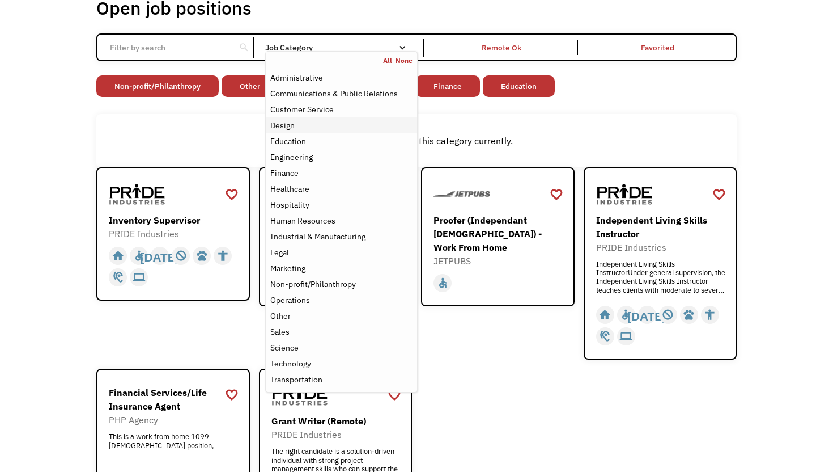
click at [304, 126] on div "Design" at bounding box center [341, 125] width 142 height 14
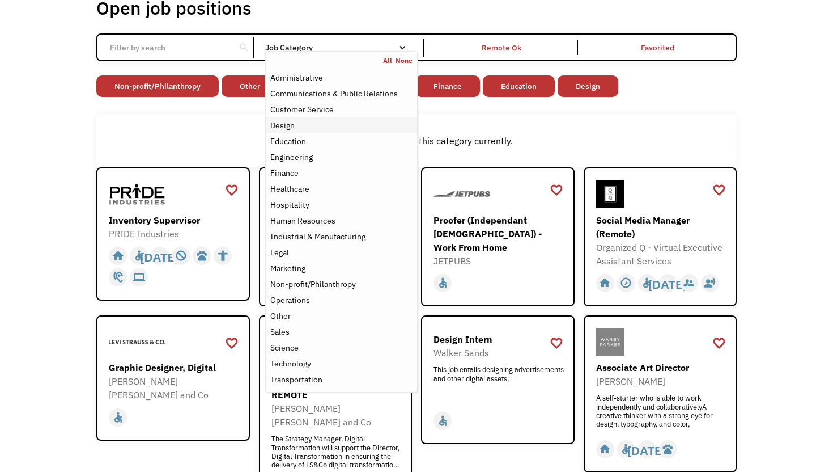
click at [304, 126] on div "Design" at bounding box center [341, 125] width 142 height 14
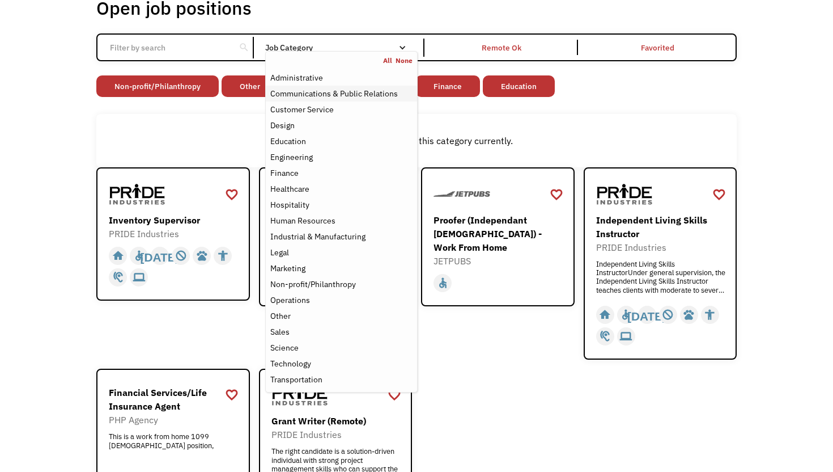
click at [309, 95] on div "Communications & Public Relations" at bounding box center [334, 94] width 128 height 14
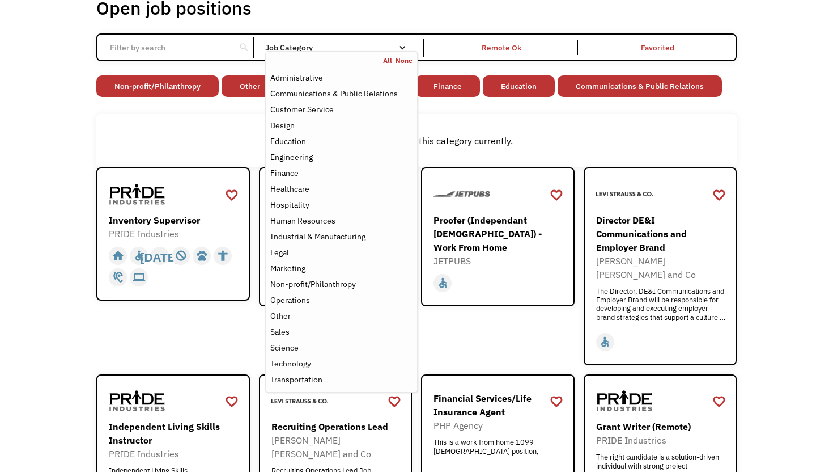
click at [172, 108] on div "Open job positions You have X liked items Search search Filter by category Admi…" at bounding box center [416, 282] width 640 height 570
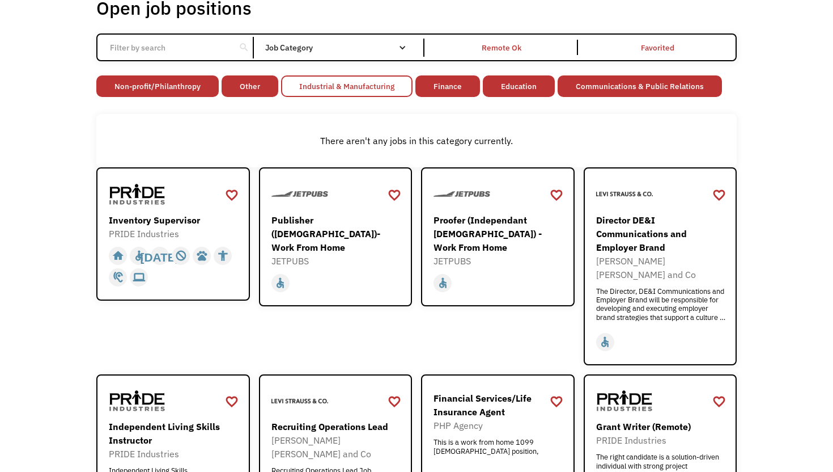
click at [387, 87] on link "Industrial & Manufacturing" at bounding box center [346, 86] width 131 height 22
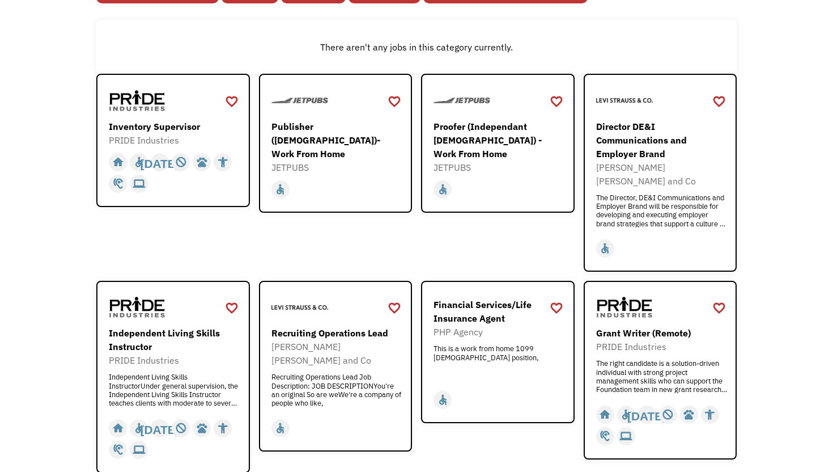
scroll to position [152, 0]
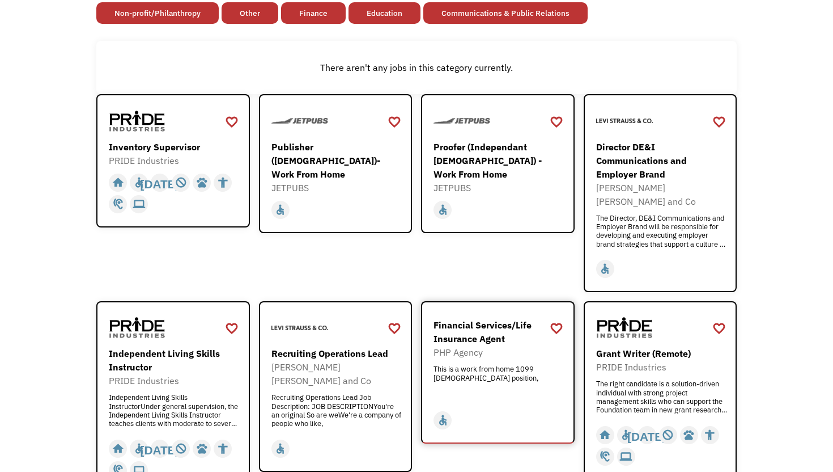
click at [491, 313] on div "Financial Services/Life Insurance Agent PHP Agency This is a work from home 109…" at bounding box center [499, 358] width 131 height 91
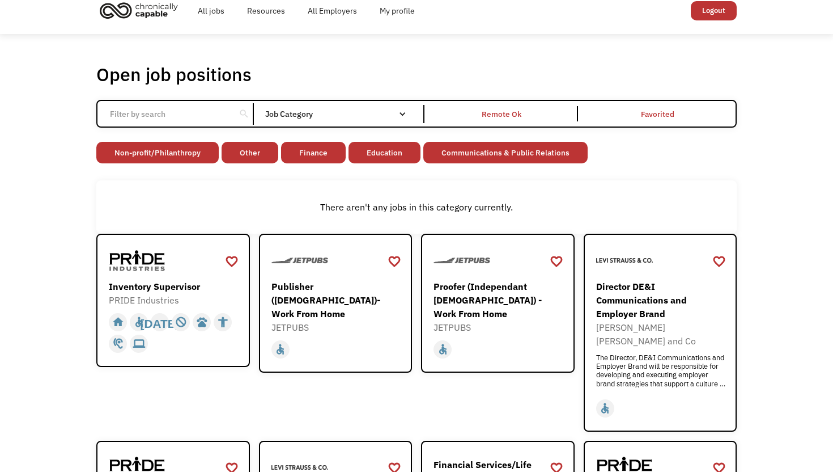
scroll to position [0, 0]
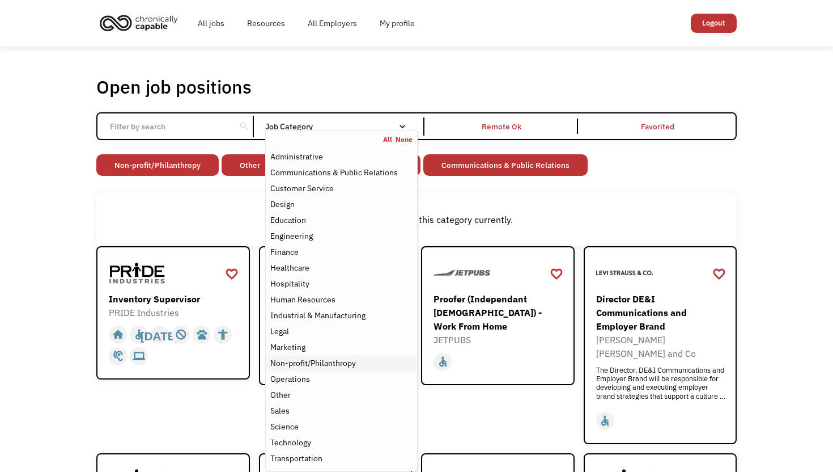
click at [314, 360] on div "Non-profit/Philanthropy" at bounding box center [313, 363] width 86 height 14
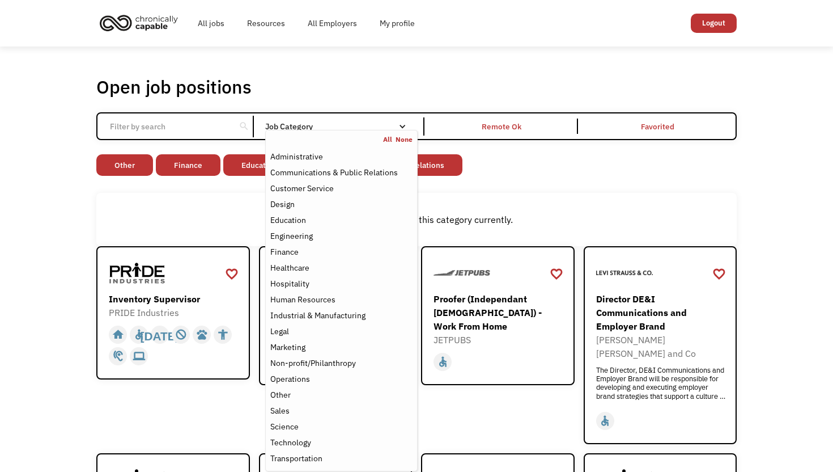
click at [453, 182] on div "Open job positions You have X liked items Search search Filter by category Admi…" at bounding box center [416, 360] width 640 height 570
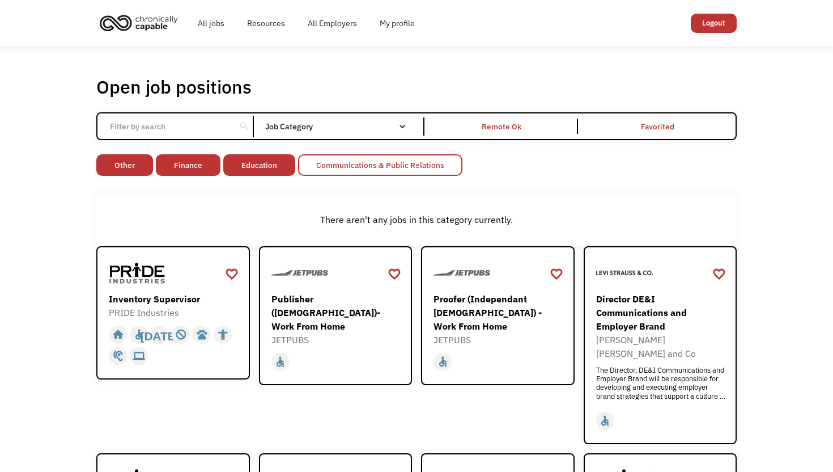
click at [428, 165] on link "Communications & Public Relations" at bounding box center [380, 165] width 164 height 22
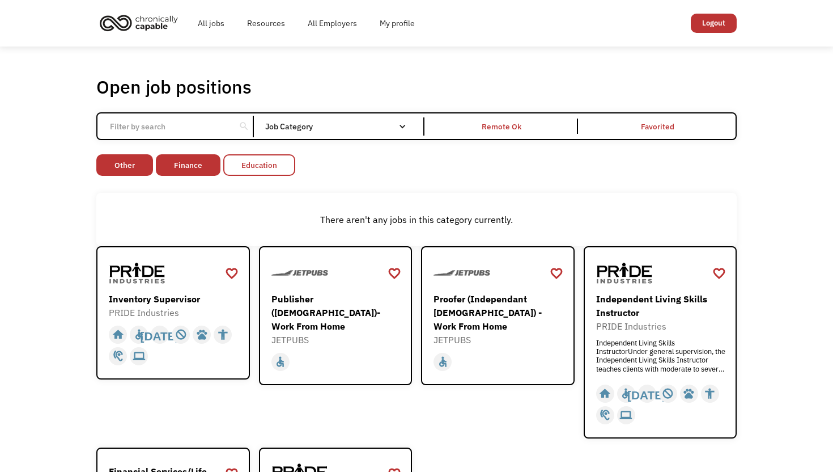
click at [245, 169] on link "Education" at bounding box center [259, 165] width 72 height 22
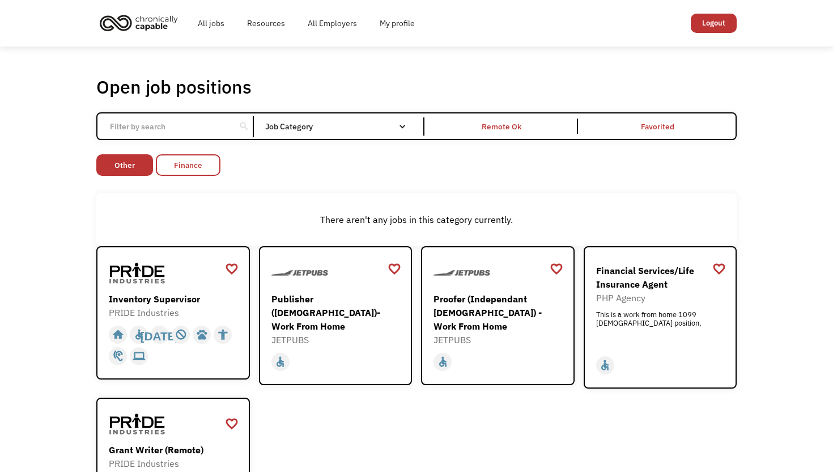
click at [165, 160] on link "Finance" at bounding box center [188, 165] width 65 height 22
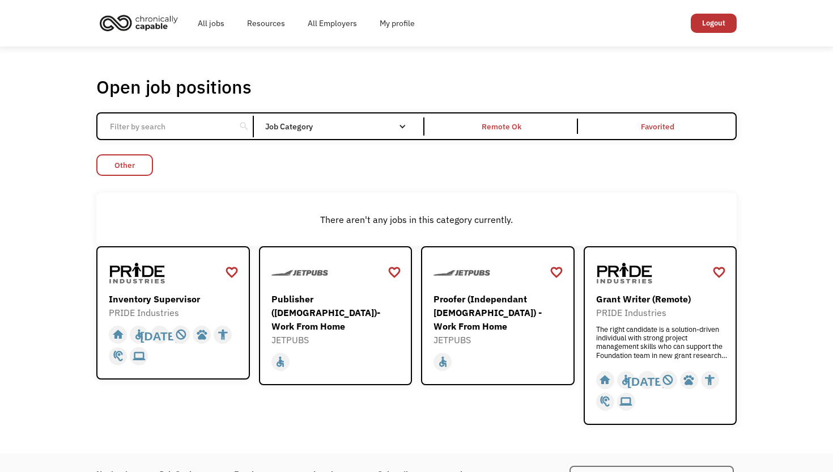
click at [123, 165] on link "Other" at bounding box center [124, 165] width 57 height 22
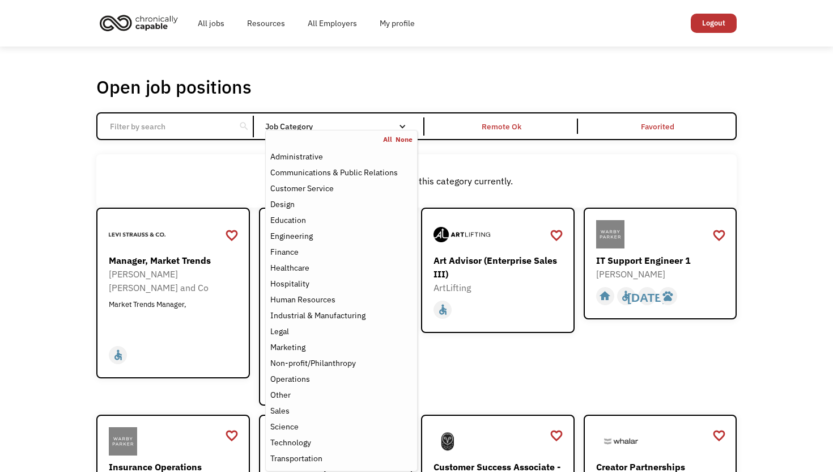
click at [285, 126] on div "Job Category" at bounding box center [341, 126] width 152 height 8
click at [325, 117] on div "Job Category" at bounding box center [341, 126] width 152 height 18
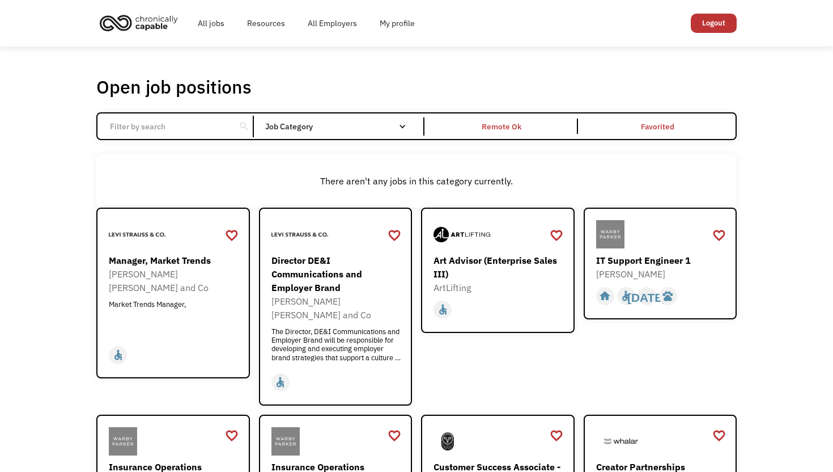
click at [325, 118] on div "Job Category" at bounding box center [341, 126] width 152 height 18
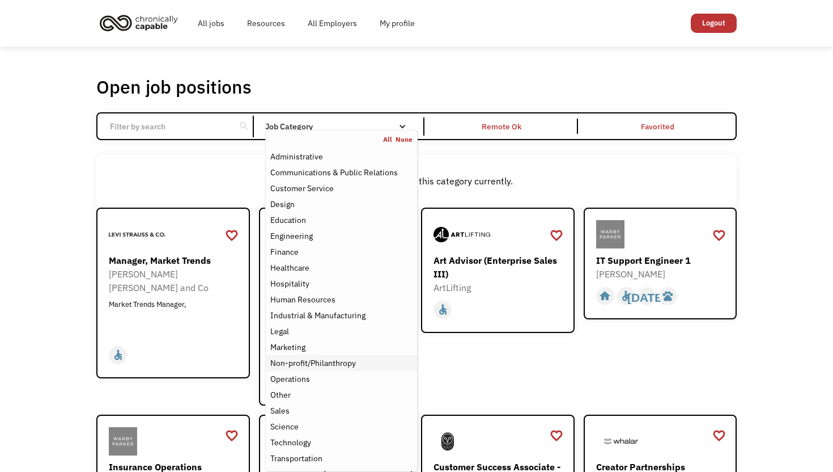
click at [325, 359] on div "Non-profit/Philanthropy" at bounding box center [313, 363] width 86 height 14
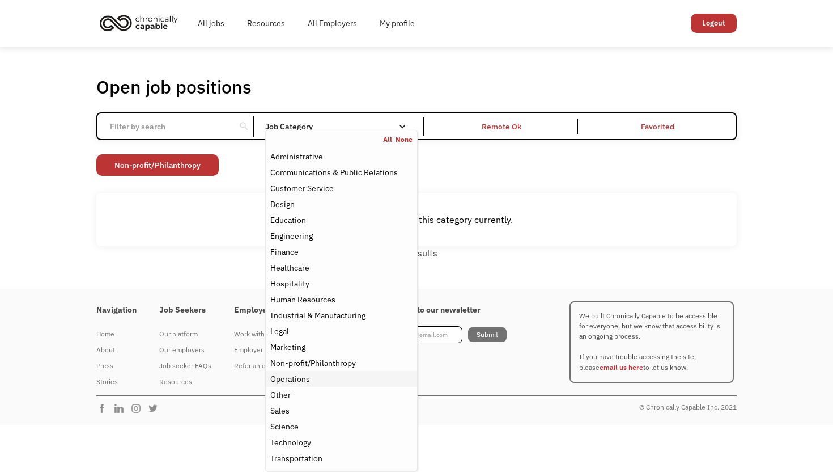
click at [308, 380] on div "Operations" at bounding box center [290, 379] width 40 height 14
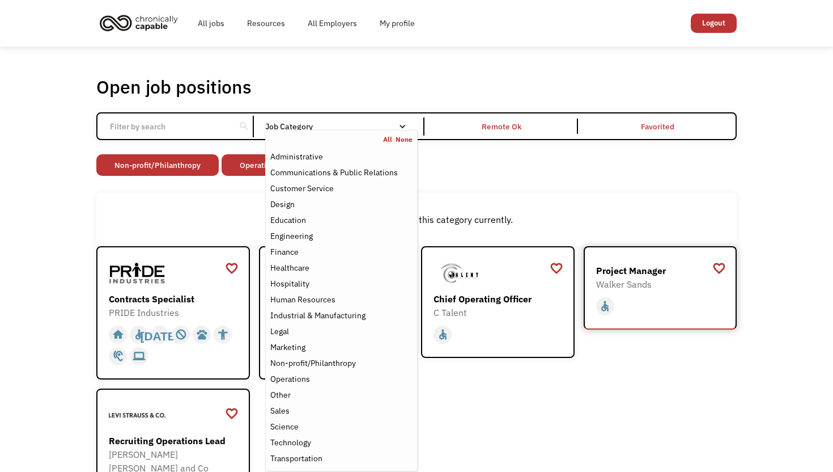
click at [646, 266] on div "Project Manager" at bounding box center [661, 271] width 131 height 14
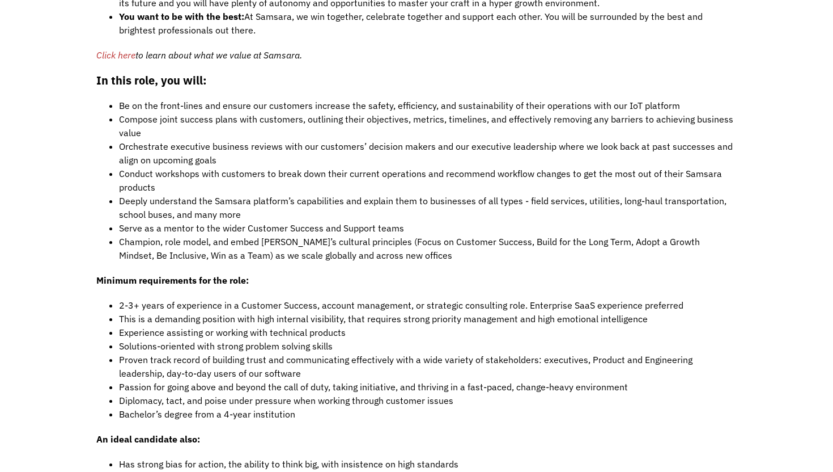
scroll to position [905, 0]
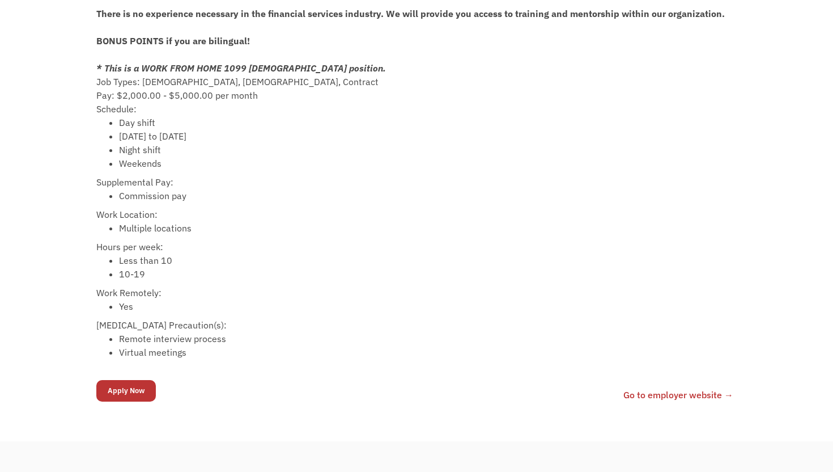
scroll to position [442, 0]
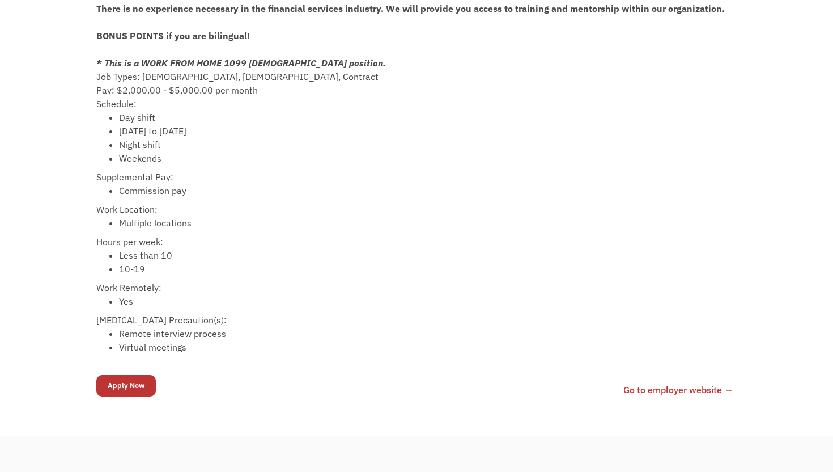
click at [658, 392] on link "Go to employer website →" at bounding box center [678, 390] width 110 height 14
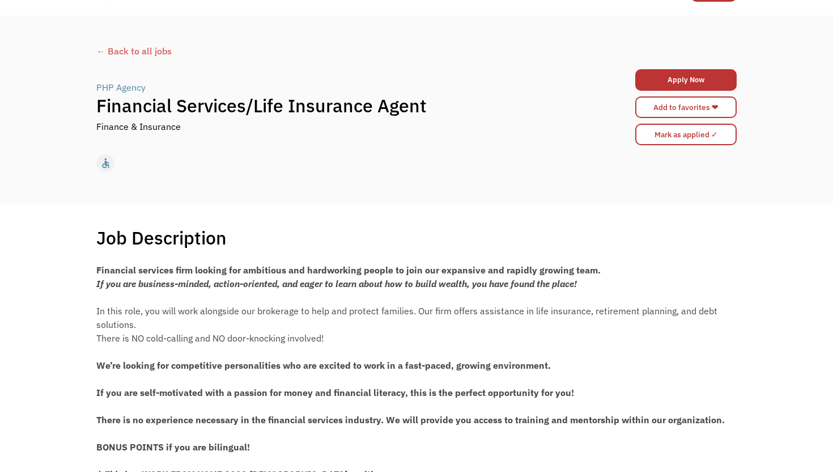
scroll to position [0, 0]
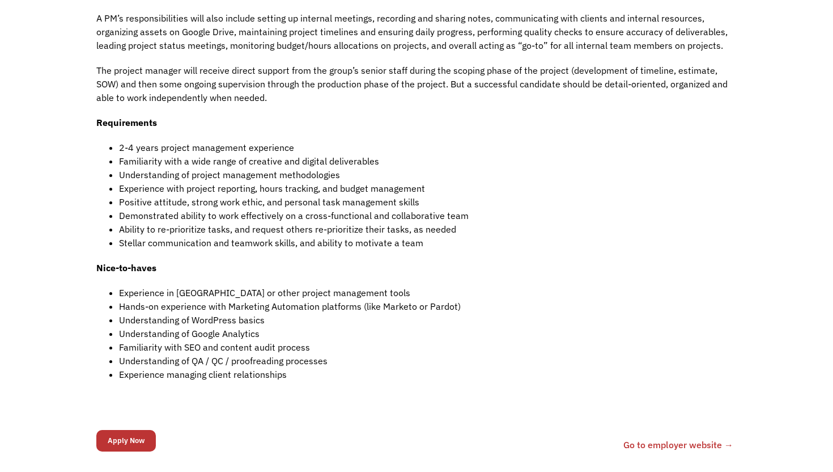
scroll to position [493, 0]
